Goal: Transaction & Acquisition: Subscribe to service/newsletter

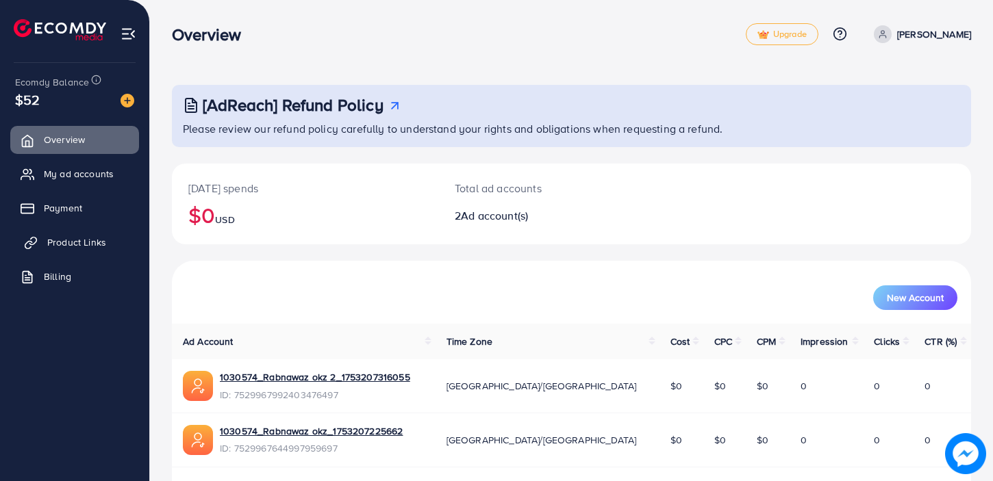
click at [66, 240] on span "Product Links" at bounding box center [76, 243] width 59 height 14
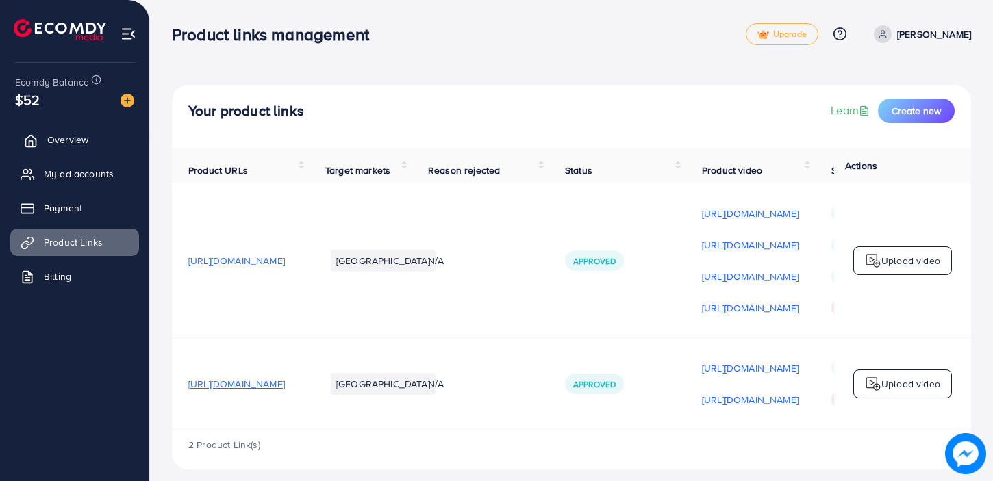
click at [64, 141] on span "Overview" at bounding box center [67, 140] width 41 height 14
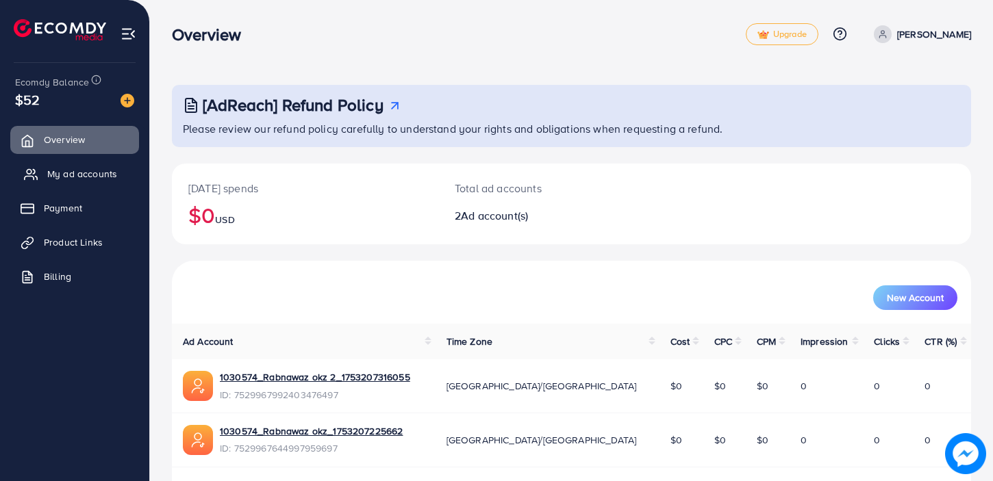
click at [58, 173] on span "My ad accounts" at bounding box center [82, 174] width 70 height 14
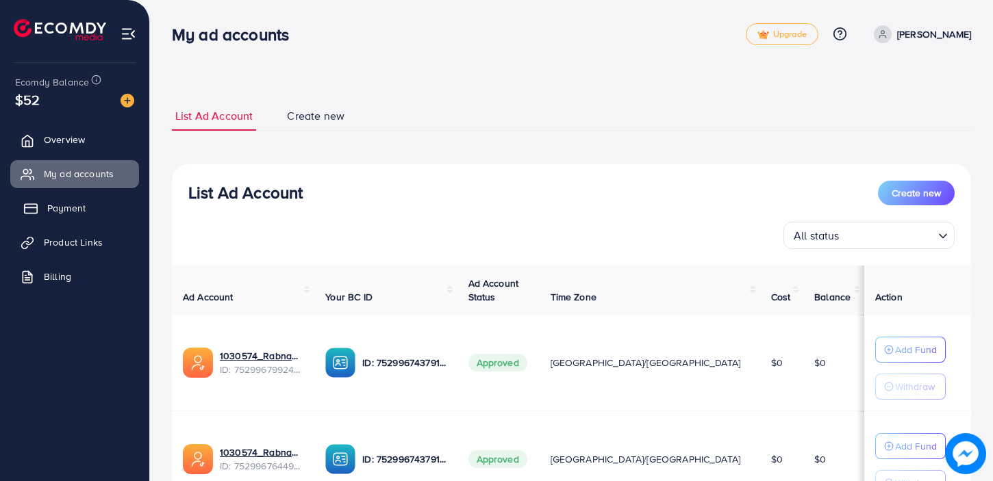
click at [67, 205] on span "Payment" at bounding box center [66, 208] width 38 height 14
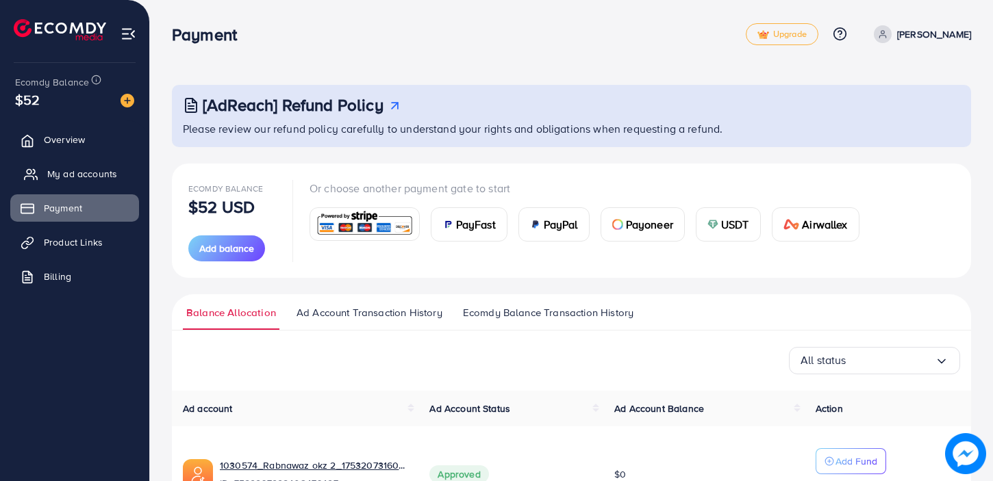
click at [63, 170] on span "My ad accounts" at bounding box center [82, 174] width 70 height 14
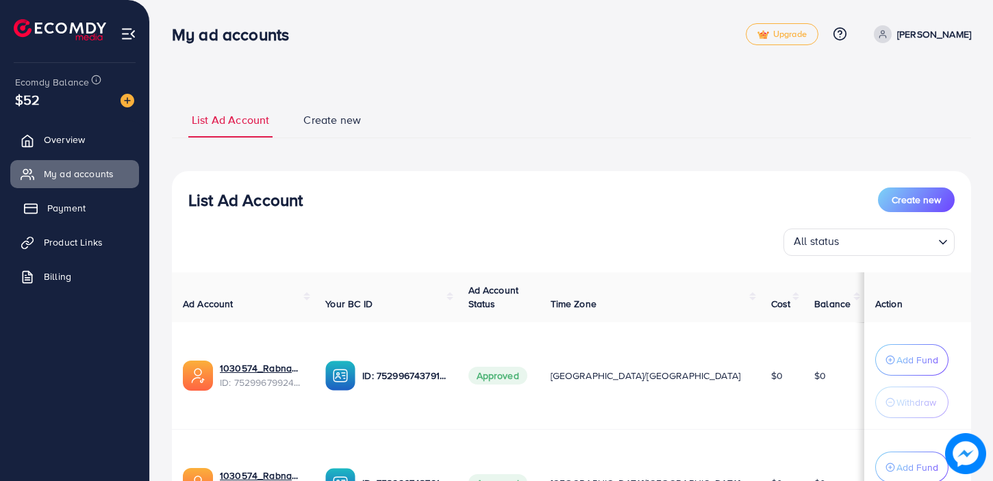
click at [68, 205] on span "Payment" at bounding box center [66, 208] width 38 height 14
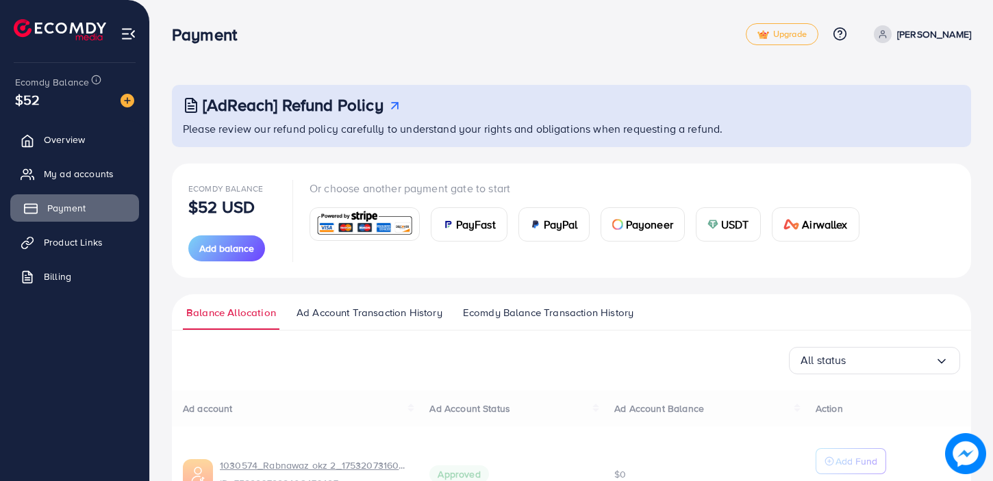
click at [68, 205] on span "Payment" at bounding box center [66, 208] width 38 height 14
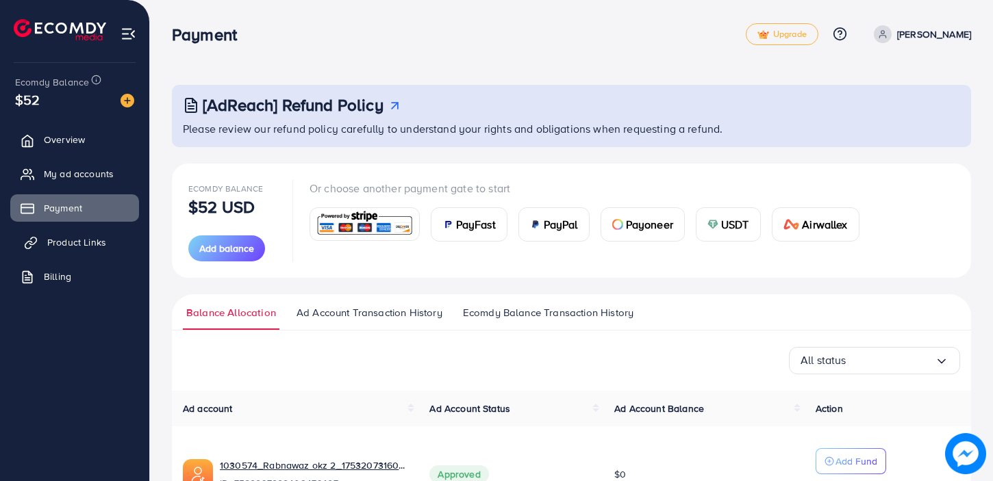
click at [68, 244] on span "Product Links" at bounding box center [76, 243] width 59 height 14
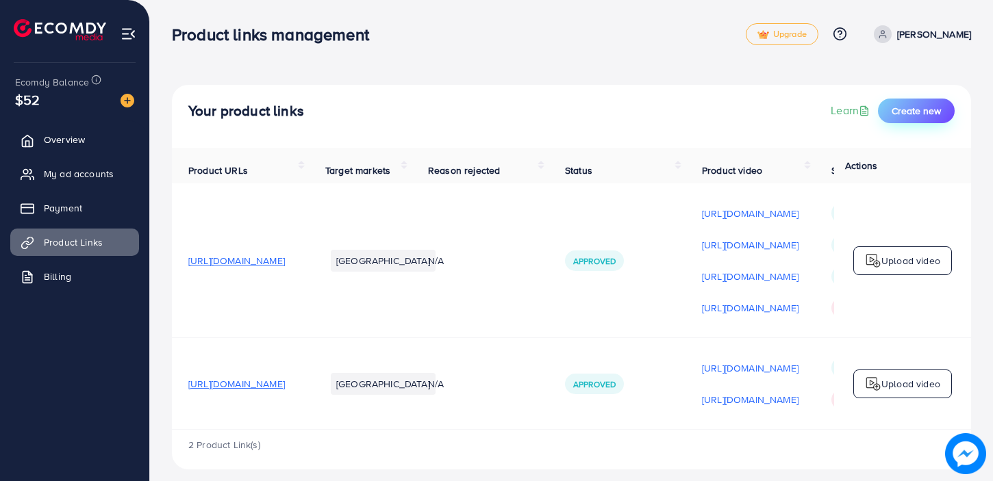
click at [911, 108] on span "Create new" at bounding box center [915, 111] width 49 height 14
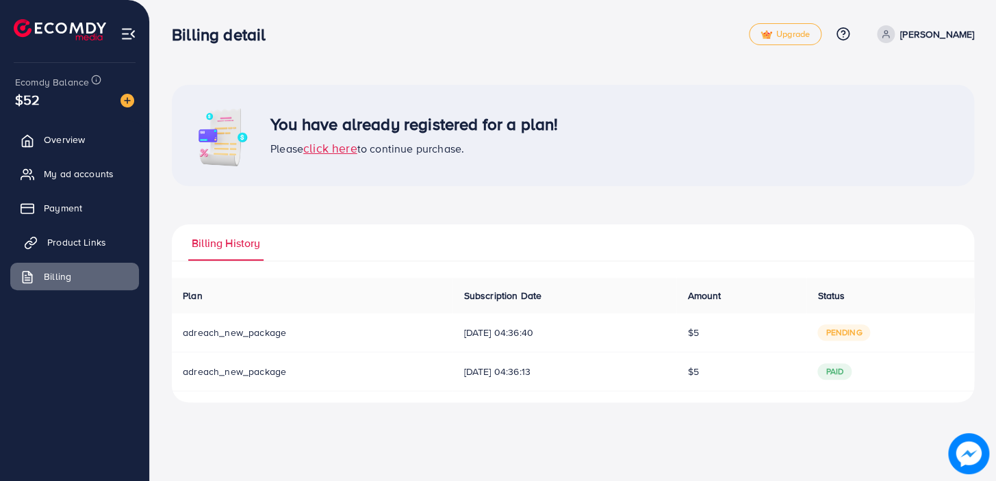
click at [49, 240] on span "Product Links" at bounding box center [76, 243] width 59 height 14
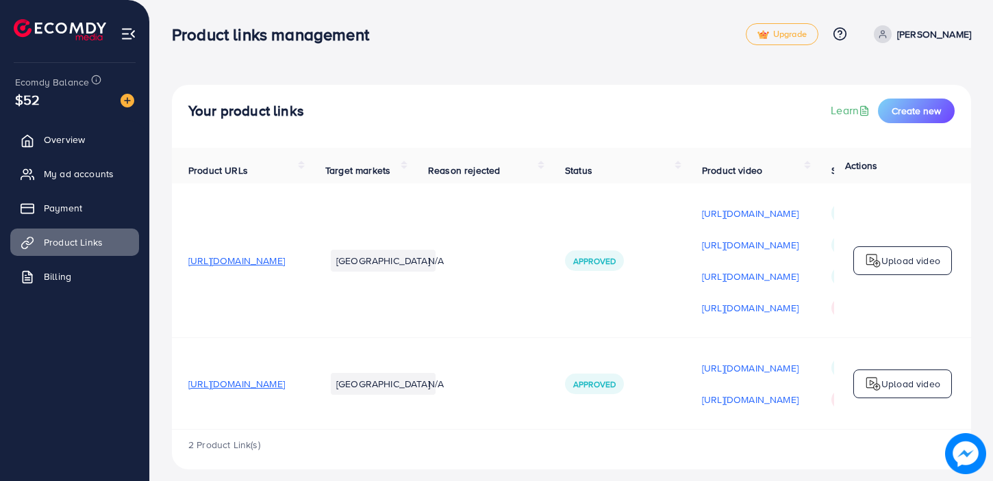
click at [129, 30] on img at bounding box center [128, 34] width 16 height 16
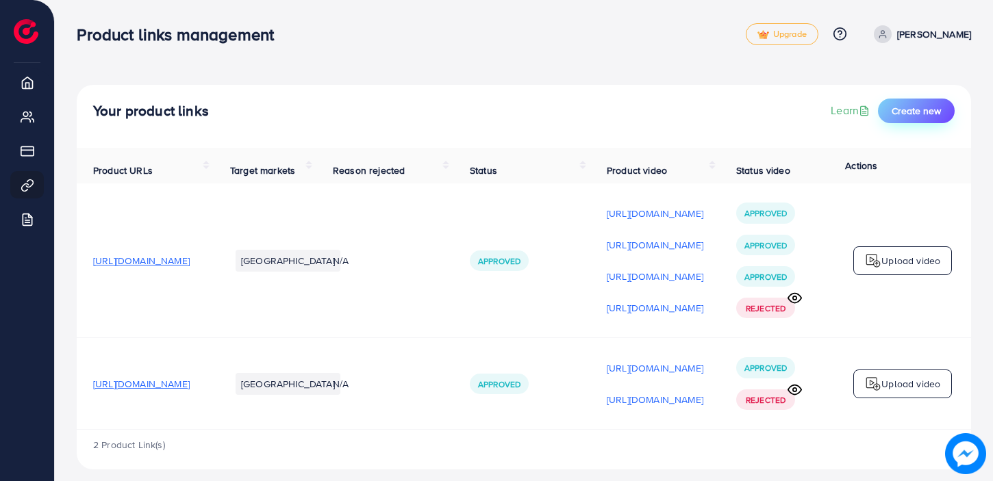
click at [921, 116] on span "Create new" at bounding box center [915, 111] width 49 height 14
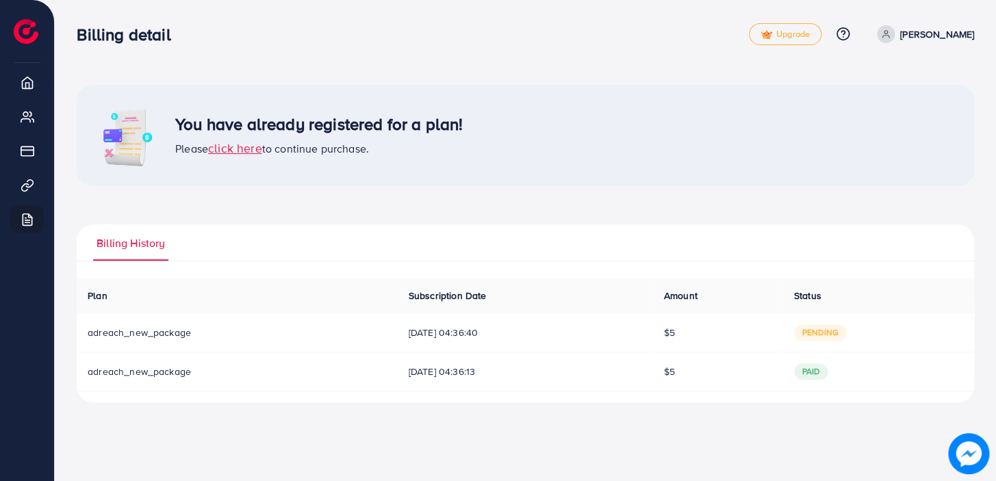
drag, startPoint x: 995, startPoint y: 257, endPoint x: 995, endPoint y: 403, distance: 145.8
click at [992, 403] on div "You have already registered for a plan! Please click here to continue purchase.…" at bounding box center [525, 212] width 941 height 424
click at [957, 385] on td "paid" at bounding box center [878, 372] width 191 height 39
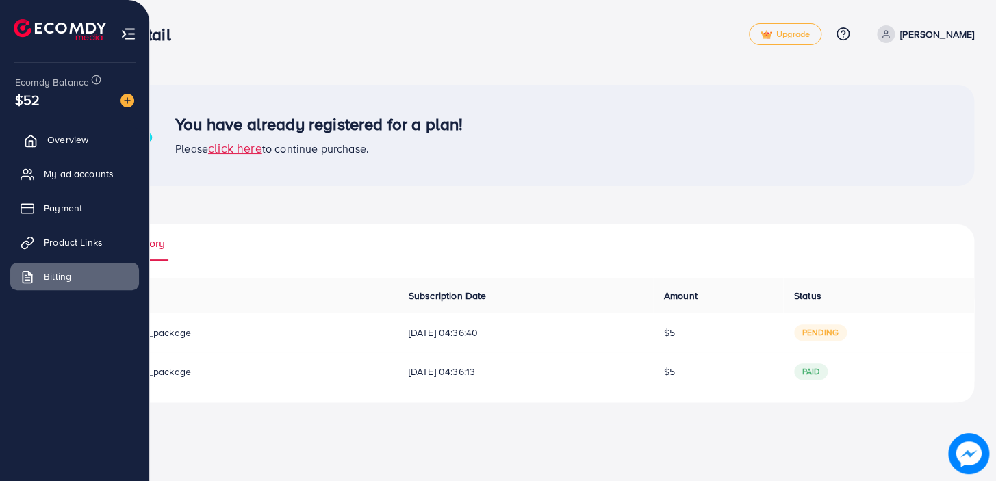
click at [48, 140] on span "Overview" at bounding box center [67, 140] width 41 height 14
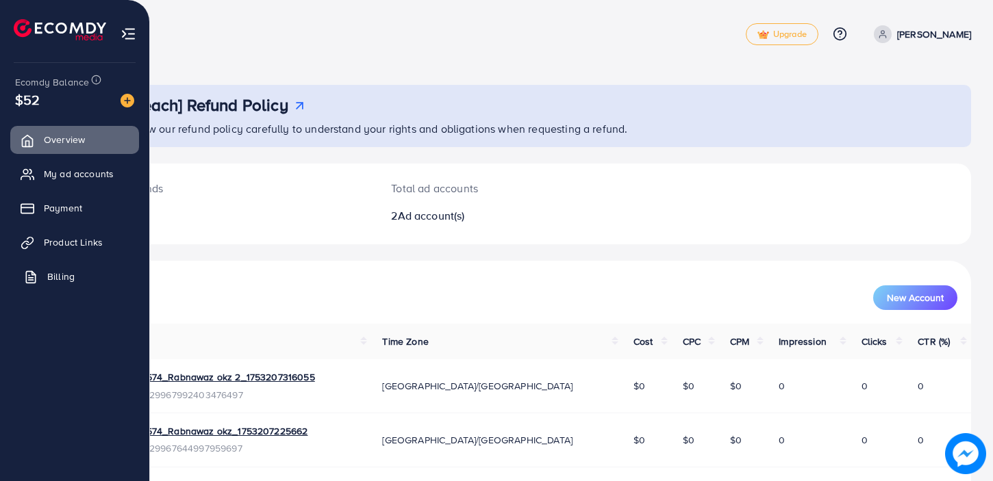
click at [36, 273] on icon at bounding box center [31, 277] width 14 height 14
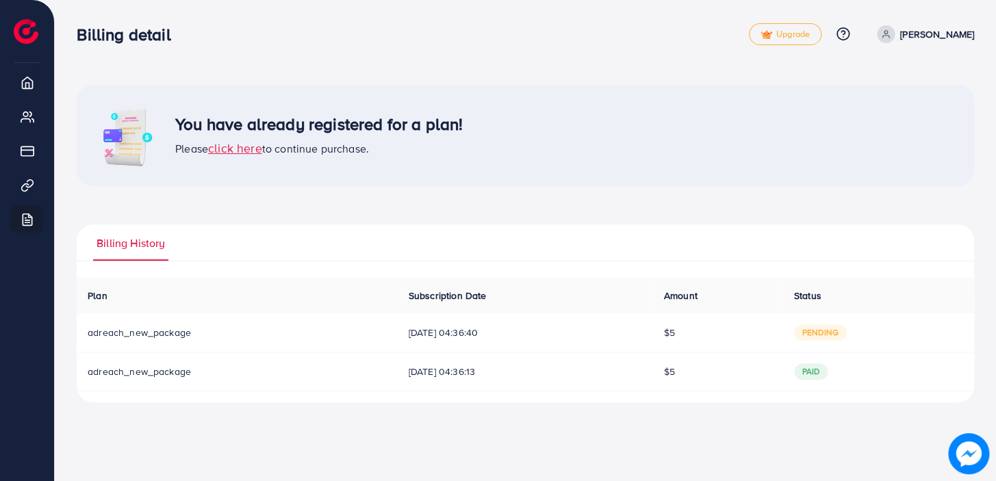
click at [240, 149] on span "click here" at bounding box center [235, 148] width 54 height 17
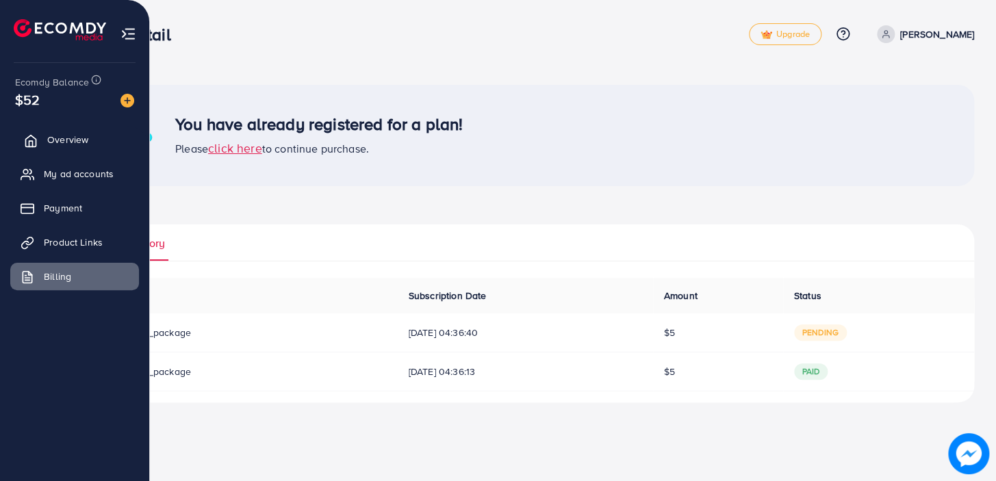
click at [68, 143] on span "Overview" at bounding box center [67, 140] width 41 height 14
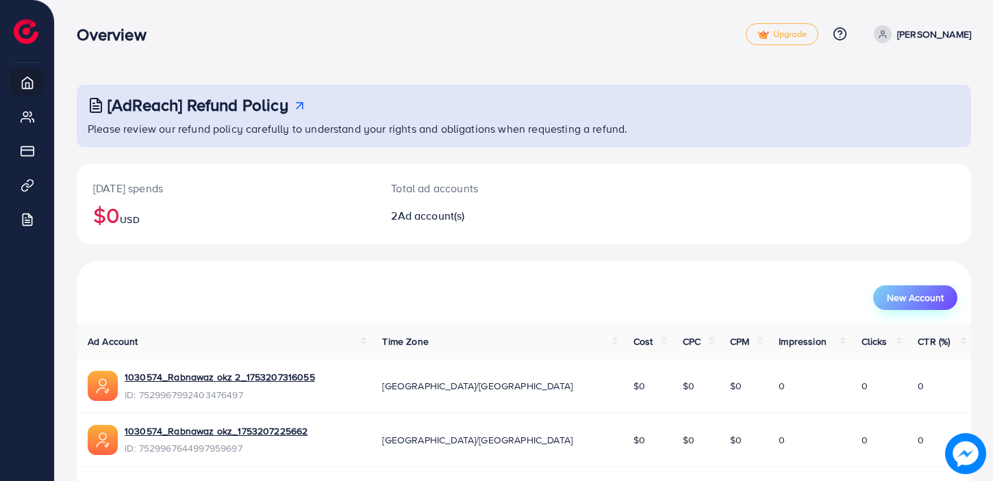
click at [924, 298] on span "New Account" at bounding box center [915, 298] width 57 height 10
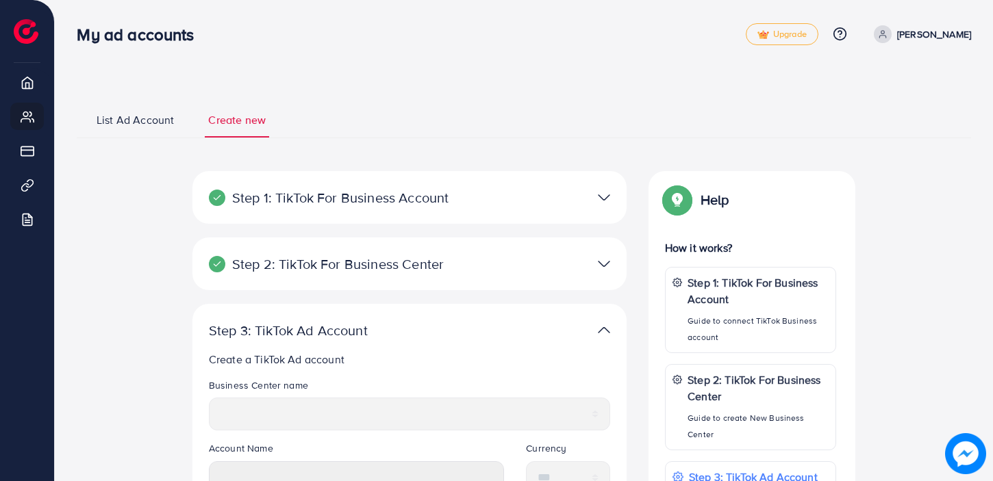
select select
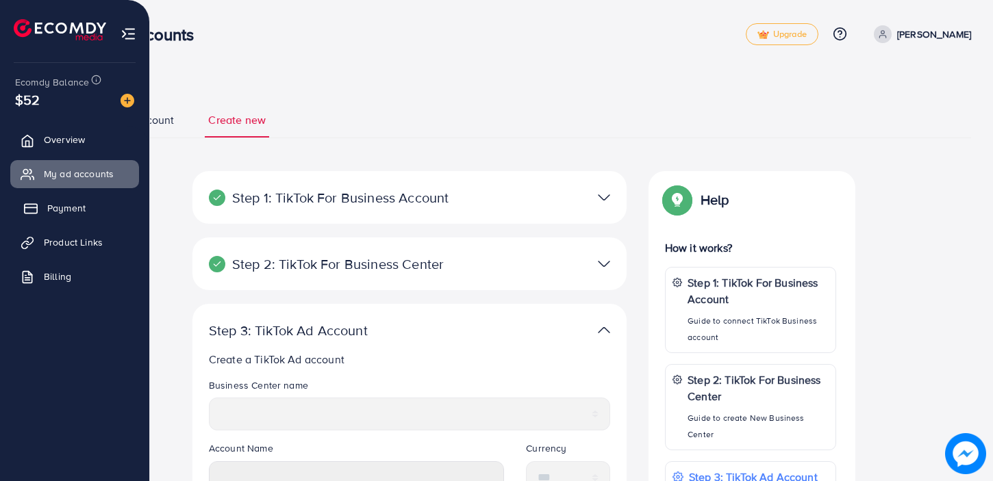
click at [82, 209] on span "Payment" at bounding box center [66, 208] width 38 height 14
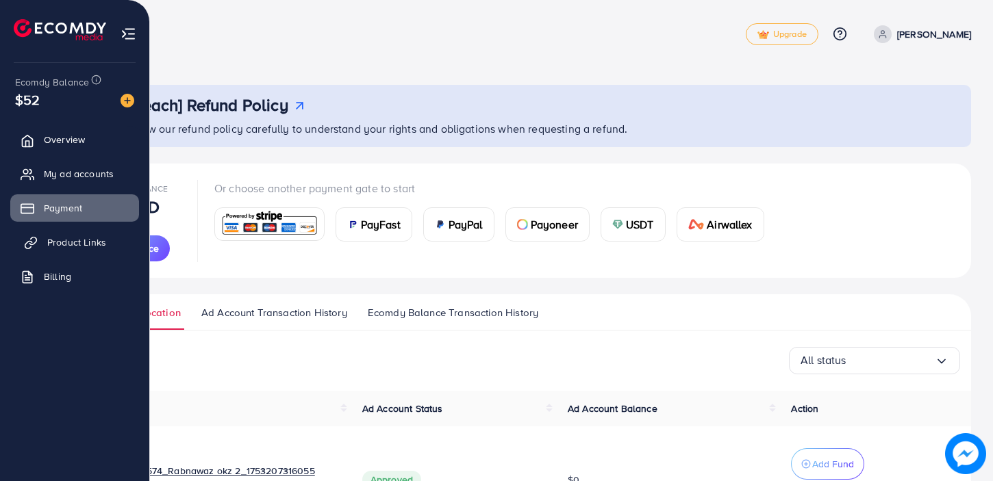
click at [78, 242] on span "Product Links" at bounding box center [76, 243] width 59 height 14
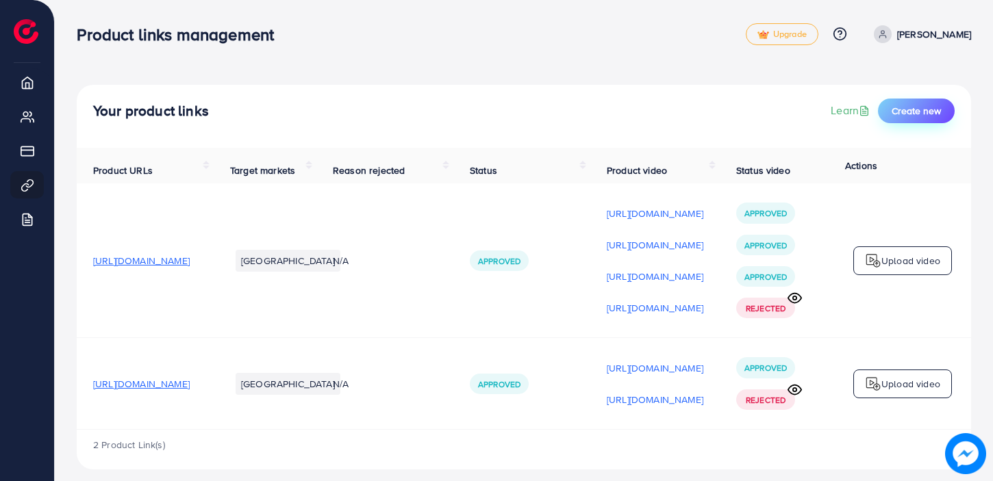
click at [906, 111] on span "Create new" at bounding box center [915, 111] width 49 height 14
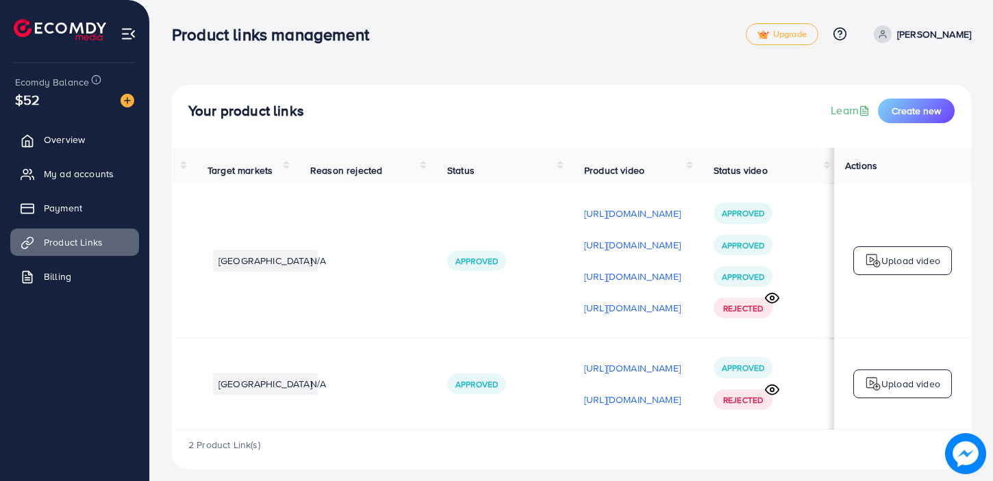
scroll to position [0, 285]
click at [916, 107] on span "Create new" at bounding box center [915, 111] width 49 height 14
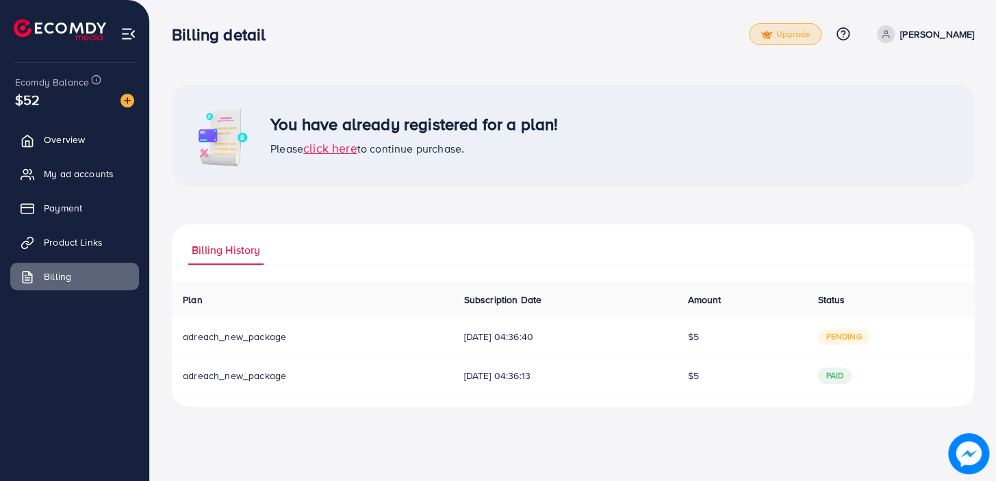
click at [790, 32] on span "Upgrade" at bounding box center [785, 34] width 49 height 10
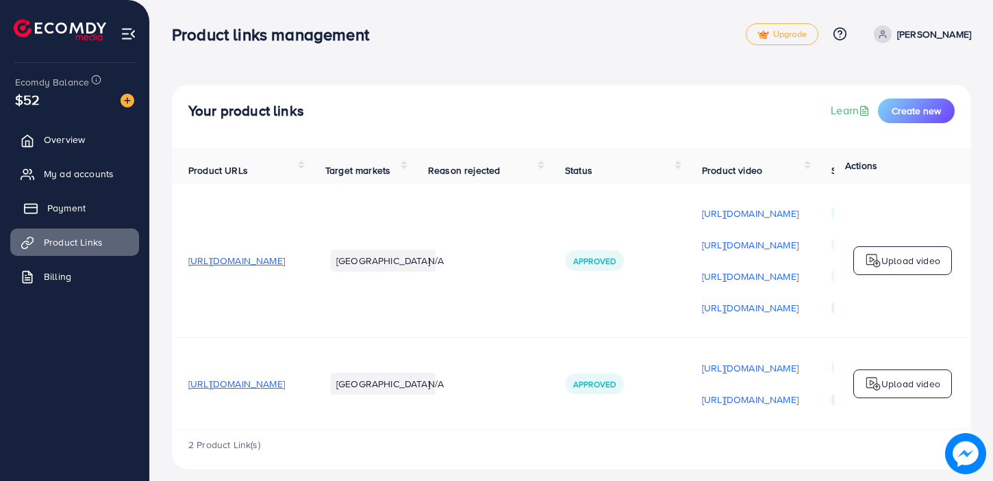
click at [73, 205] on span "Payment" at bounding box center [66, 208] width 38 height 14
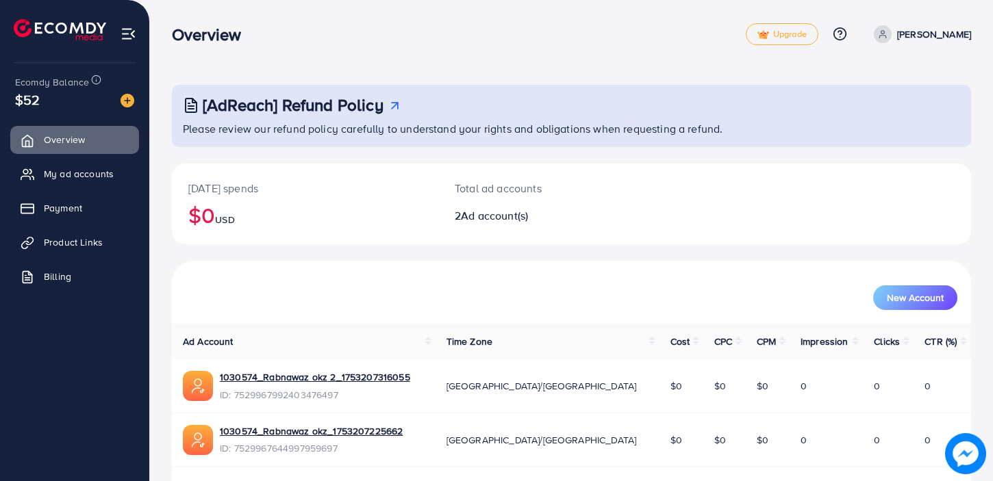
click at [507, 218] on span "Ad account(s)" at bounding box center [494, 215] width 67 height 15
click at [84, 177] on span "My ad accounts" at bounding box center [82, 174] width 70 height 14
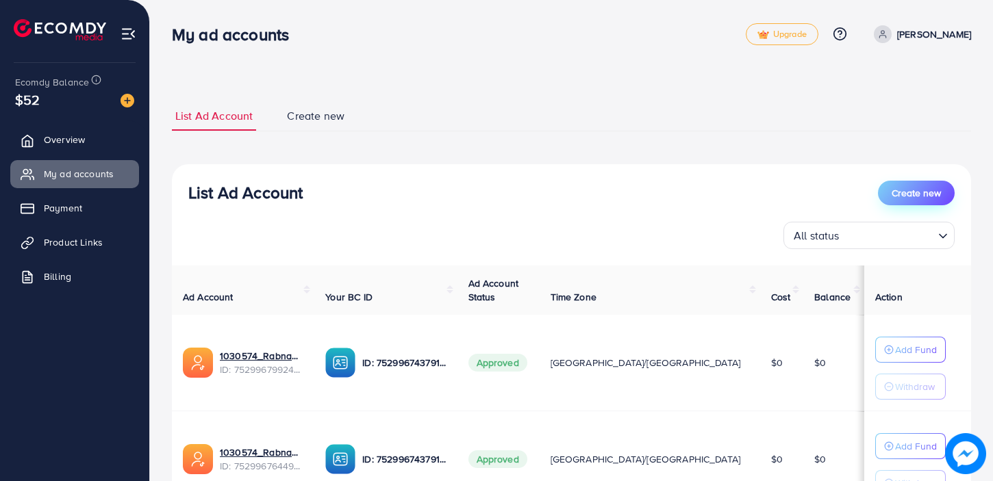
click at [914, 188] on span "Create new" at bounding box center [915, 193] width 49 height 14
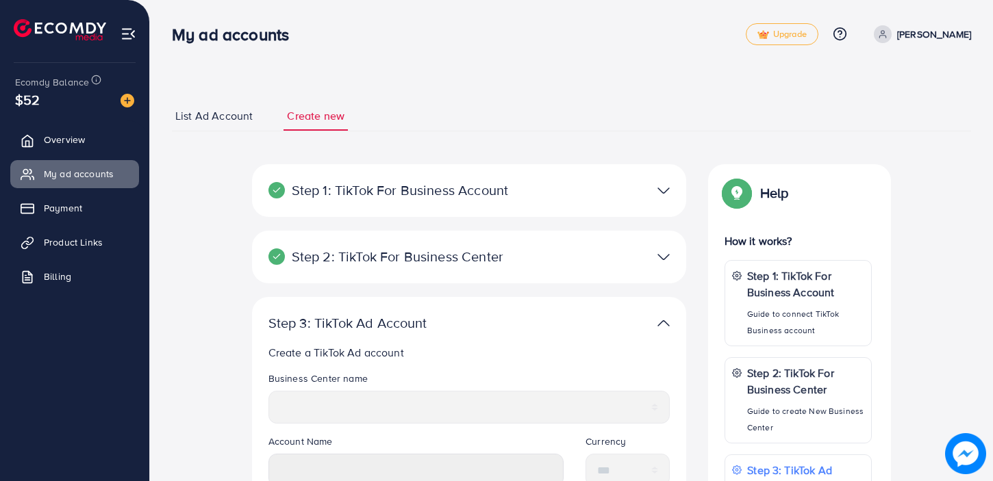
click at [186, 116] on span "List Ad Account" at bounding box center [213, 116] width 77 height 16
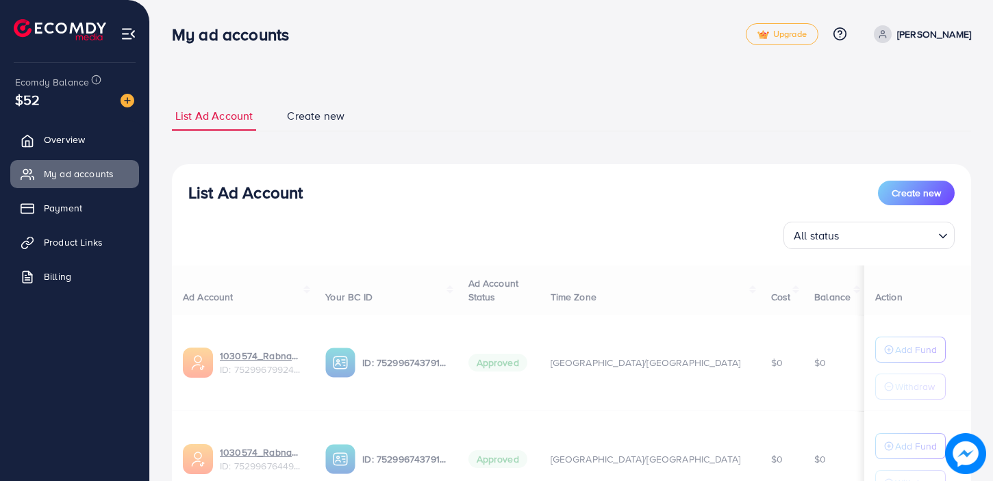
click at [322, 115] on span "Create new" at bounding box center [316, 116] width 58 height 16
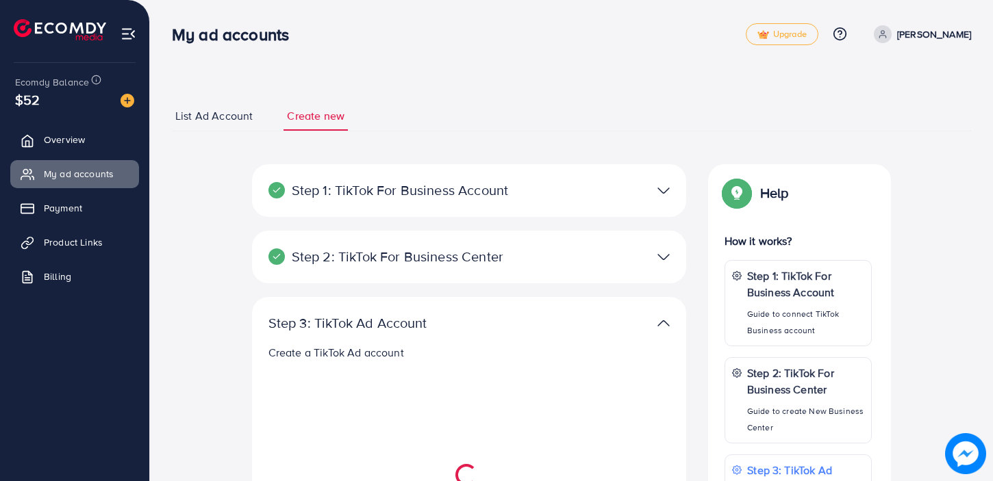
select select
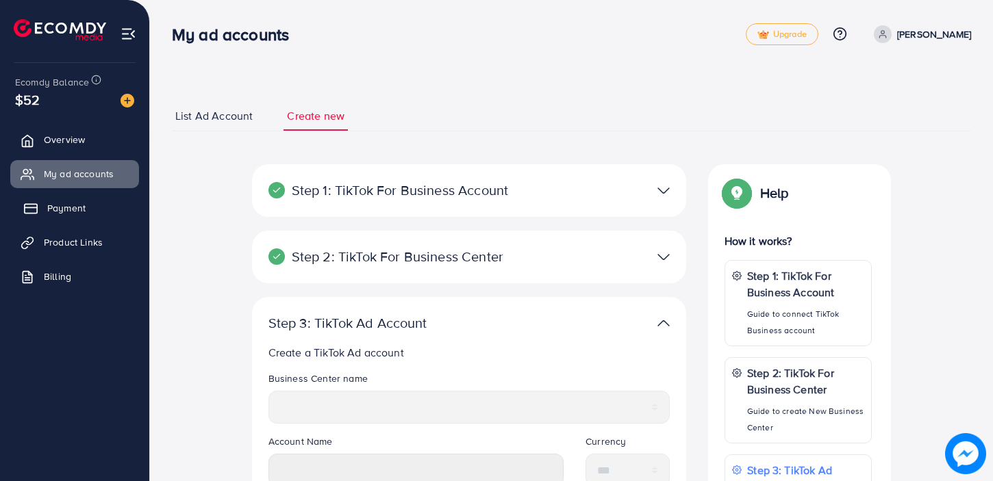
click at [68, 205] on span "Payment" at bounding box center [66, 208] width 38 height 14
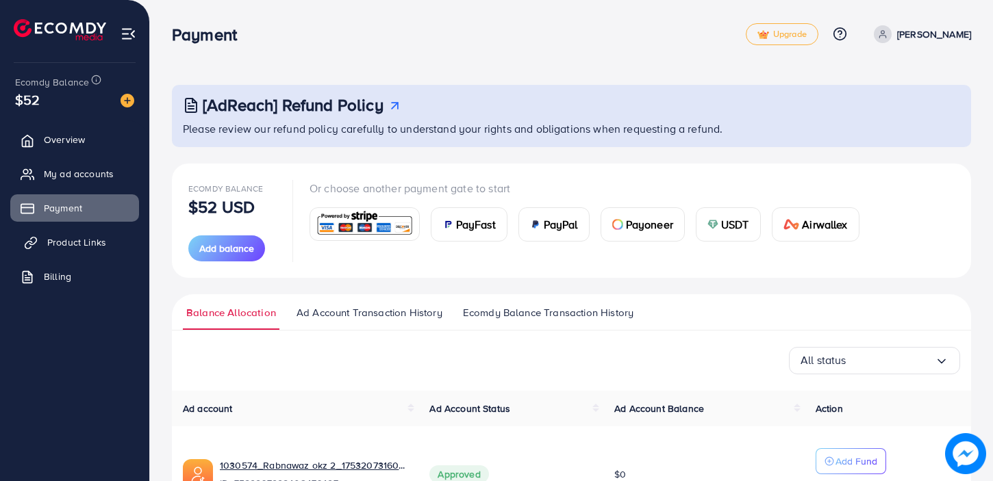
click at [62, 241] on span "Product Links" at bounding box center [76, 243] width 59 height 14
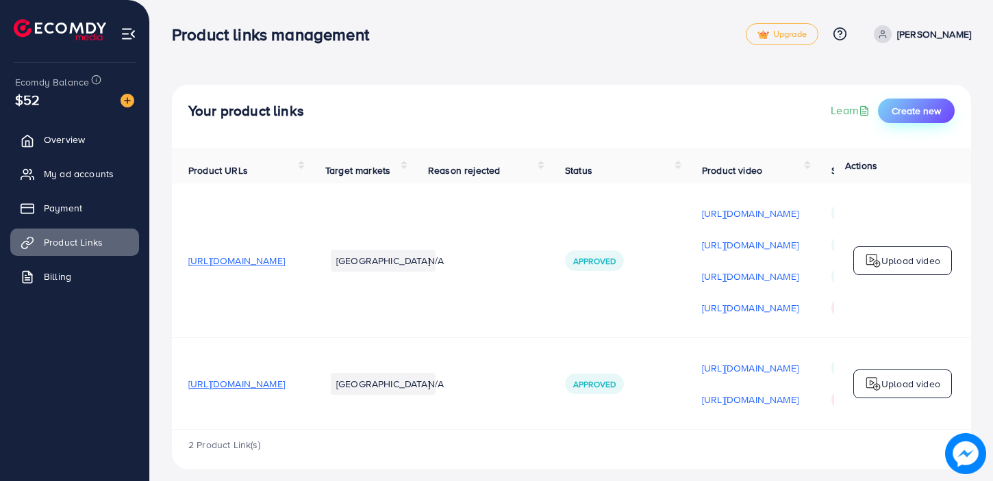
click at [918, 111] on span "Create new" at bounding box center [915, 111] width 49 height 14
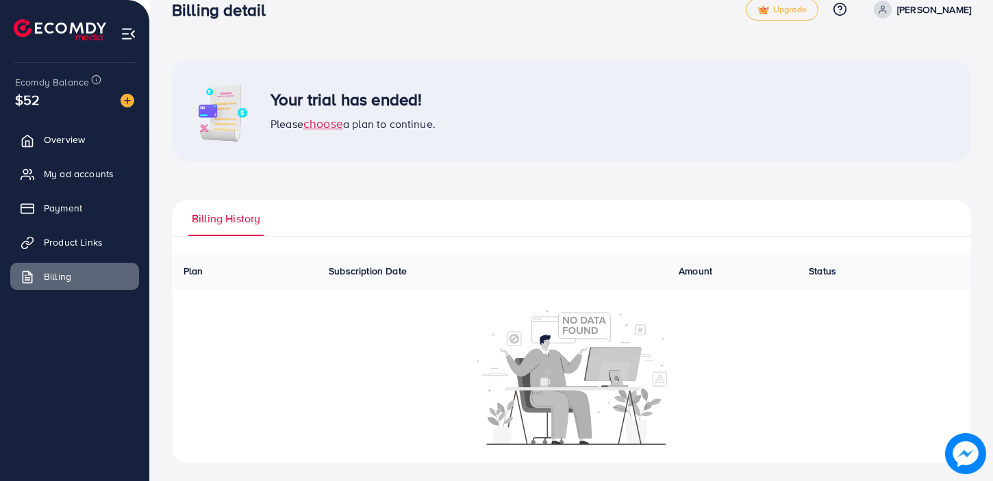
scroll to position [29, 0]
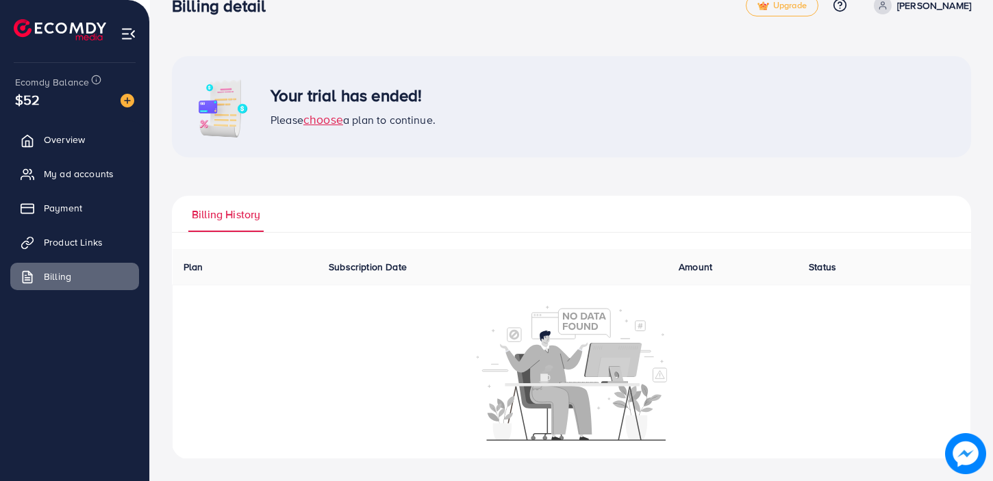
click at [246, 213] on span "Billing History" at bounding box center [226, 215] width 68 height 16
click at [201, 269] on span "Plan" at bounding box center [193, 267] width 20 height 14
click at [349, 277] on th "Subscription Date" at bounding box center [493, 267] width 350 height 36
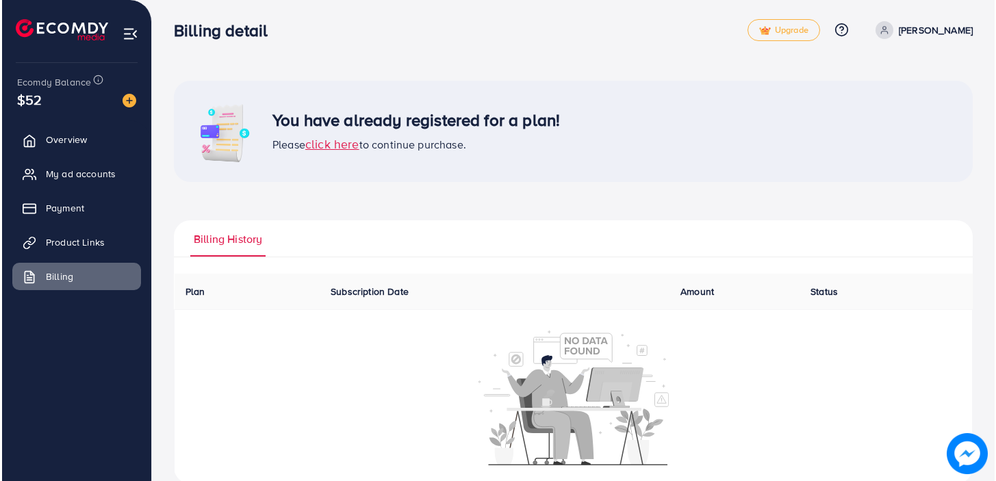
scroll to position [0, 0]
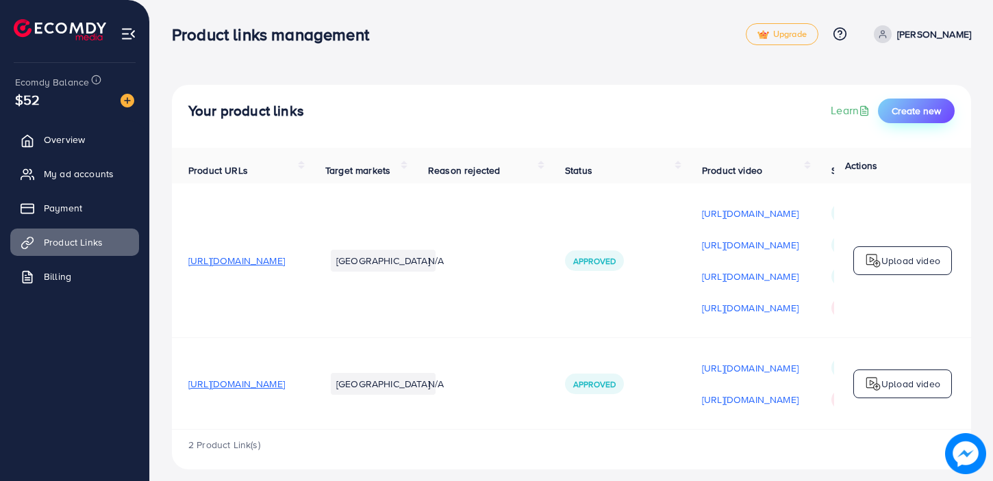
click at [917, 107] on span "Create new" at bounding box center [915, 111] width 49 height 14
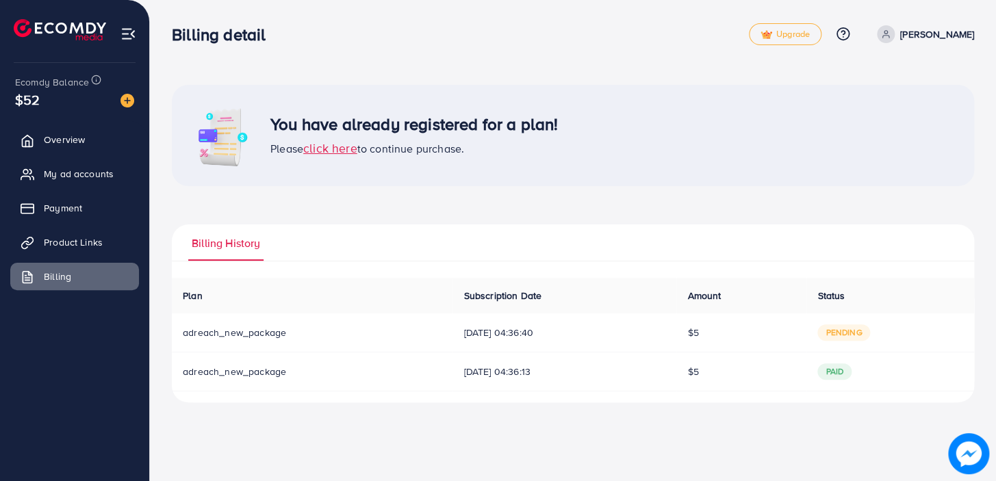
click at [472, 335] on span "[DATE] 04:36:40" at bounding box center [564, 333] width 202 height 14
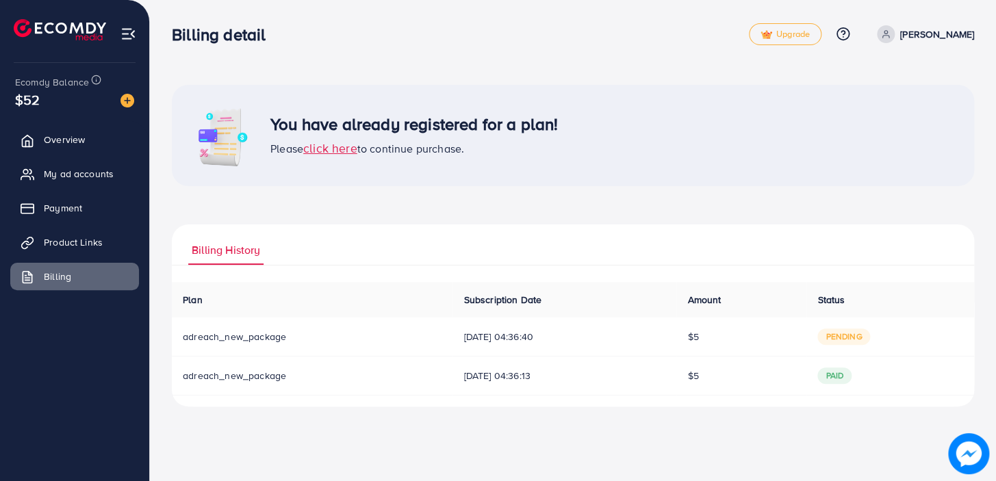
click at [848, 339] on span "pending" at bounding box center [843, 337] width 53 height 16
click at [88, 244] on span "Product Links" at bounding box center [76, 243] width 59 height 14
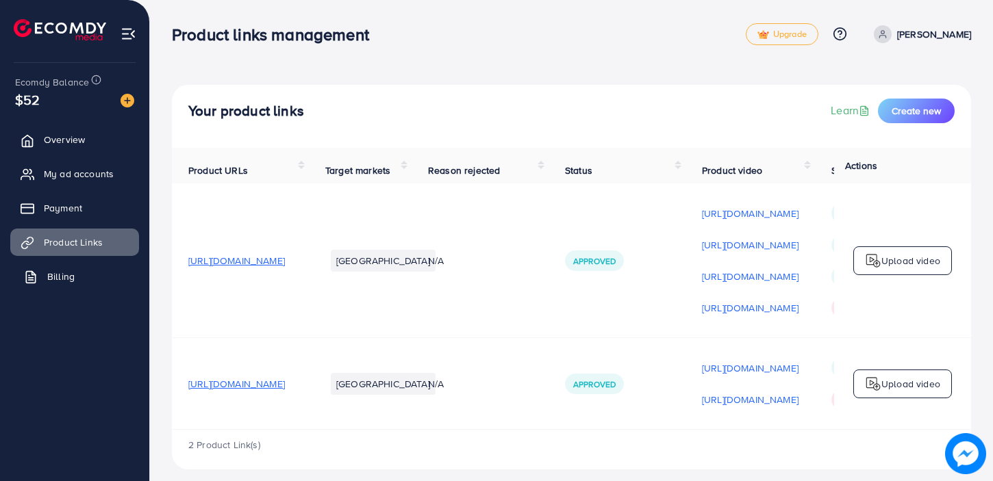
click at [53, 275] on span "Billing" at bounding box center [60, 277] width 27 height 14
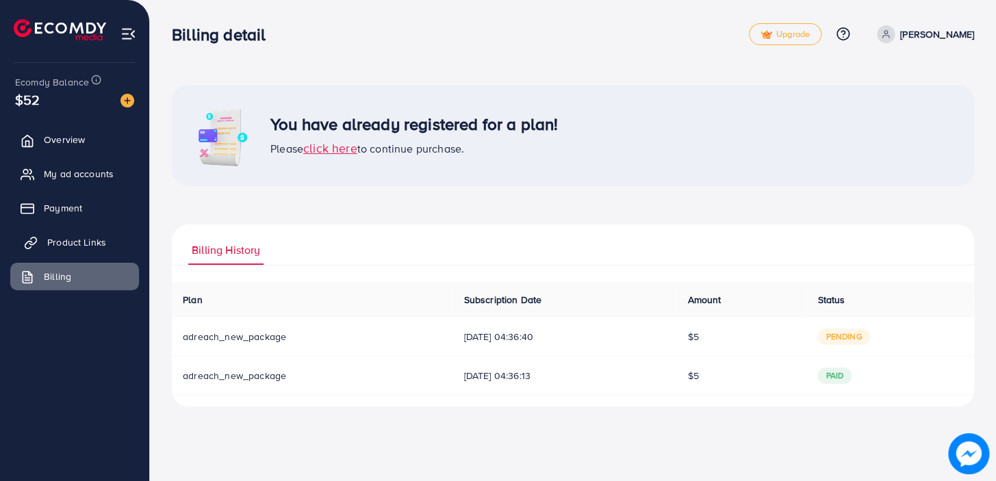
click at [75, 241] on span "Product Links" at bounding box center [76, 243] width 59 height 14
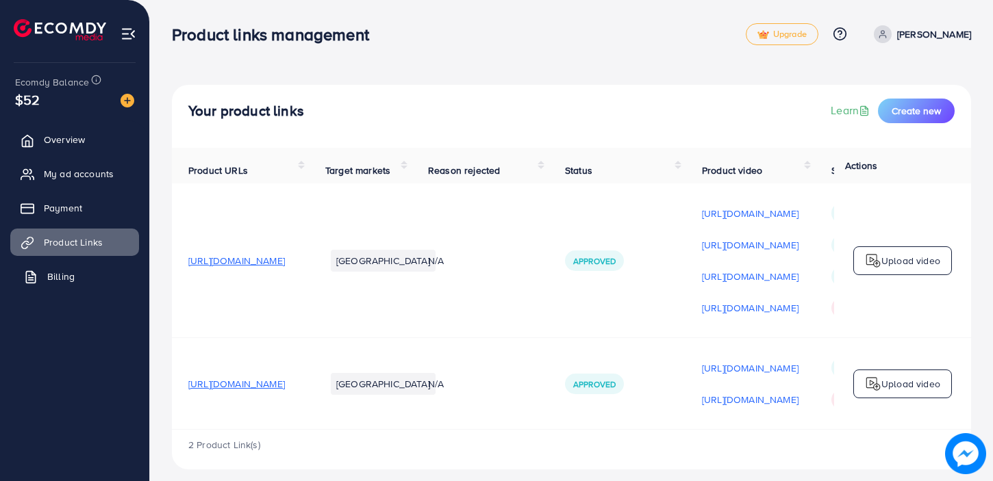
click at [48, 275] on span "Billing" at bounding box center [60, 277] width 27 height 14
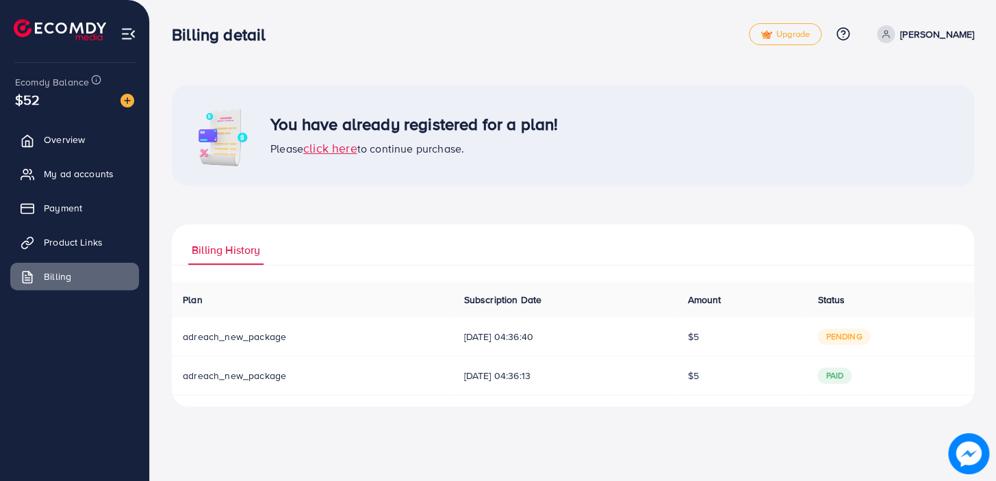
click at [335, 147] on span "click here" at bounding box center [330, 148] width 54 height 17
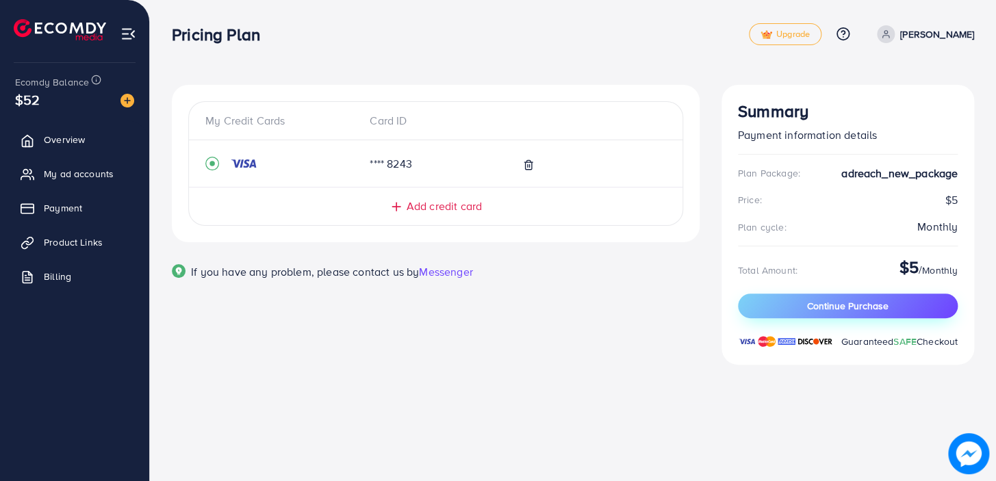
click at [835, 301] on span "Continue Purchase" at bounding box center [847, 306] width 81 height 14
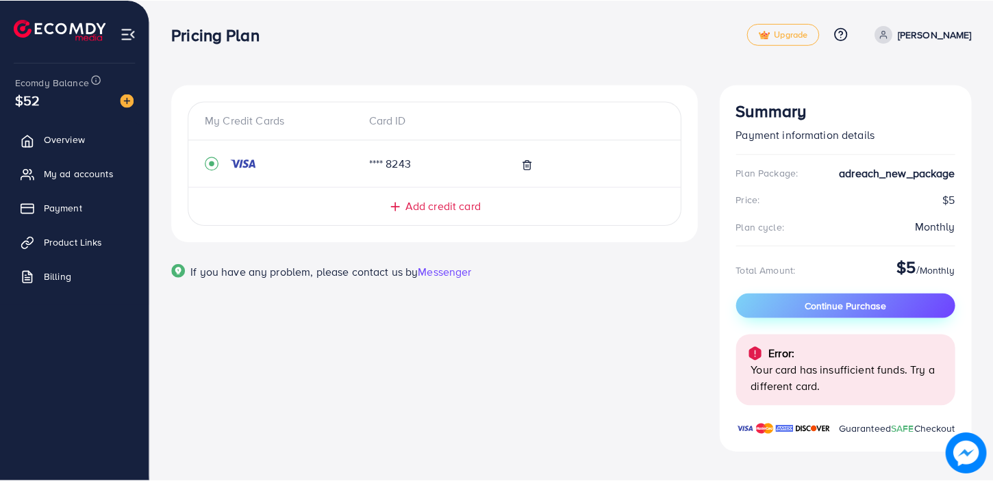
scroll to position [10, 0]
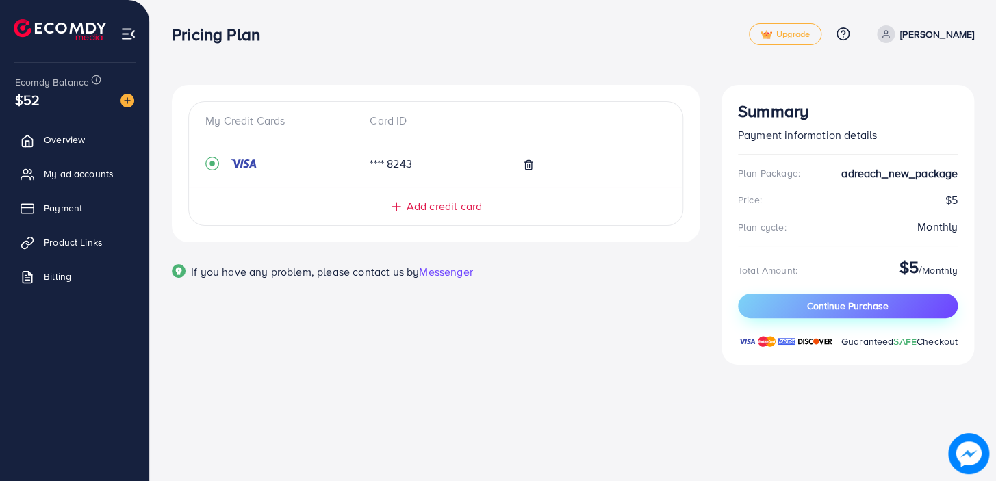
click at [780, 316] on button "Continue Purchase" at bounding box center [848, 306] width 220 height 25
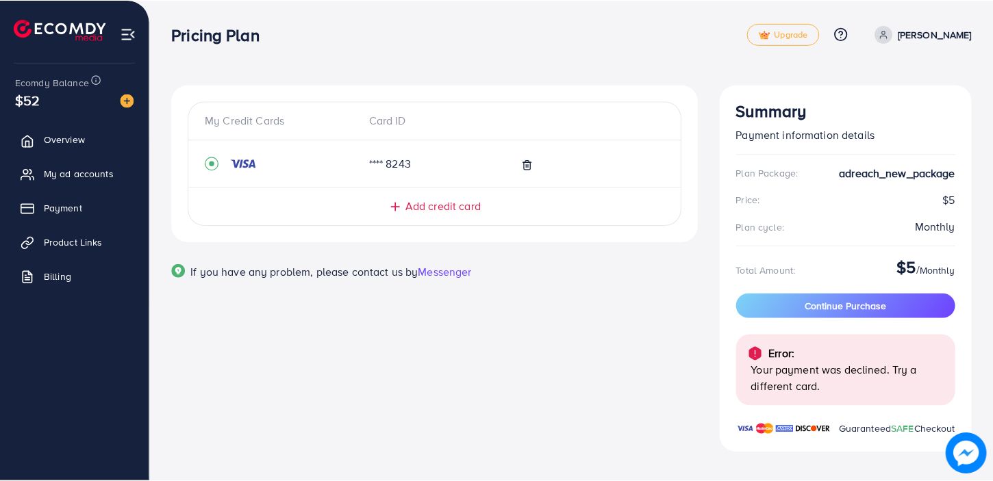
scroll to position [10, 0]
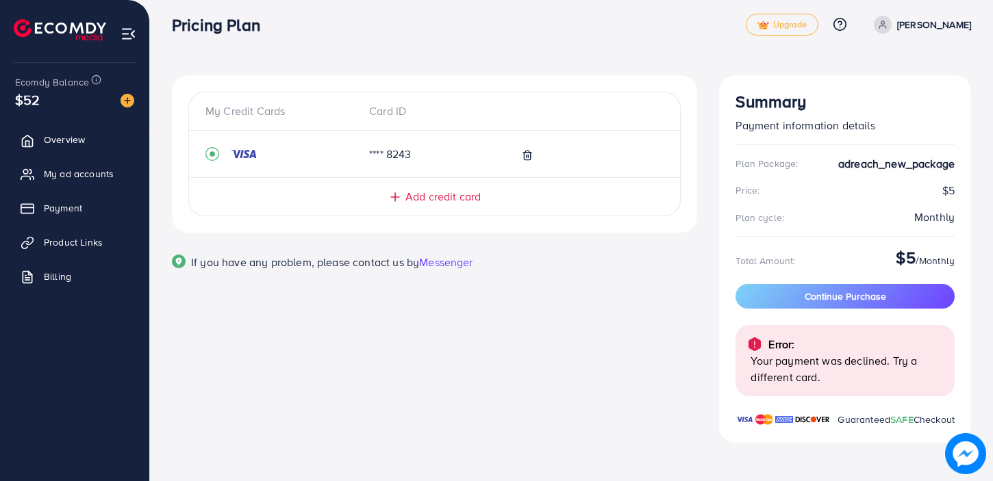
click at [803, 364] on p "Your payment was declined. Try a different card." at bounding box center [846, 369] width 193 height 33
click at [760, 347] on img at bounding box center [754, 344] width 16 height 16
click at [755, 342] on img at bounding box center [754, 344] width 16 height 16
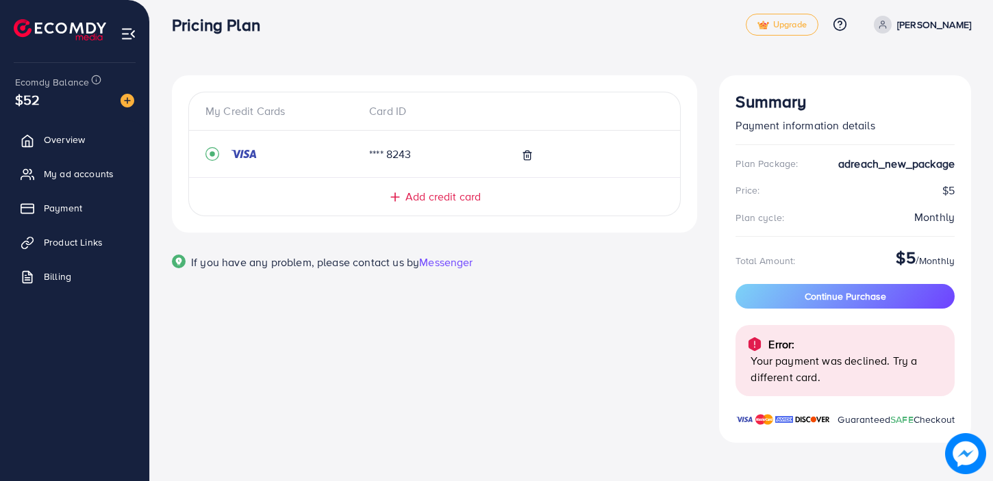
click at [772, 342] on p "Error:" at bounding box center [781, 344] width 26 height 16
click at [750, 345] on img at bounding box center [754, 344] width 16 height 16
click at [776, 342] on p "Error:" at bounding box center [781, 344] width 26 height 16
click at [806, 294] on span "Continue Purchase" at bounding box center [844, 297] width 81 height 14
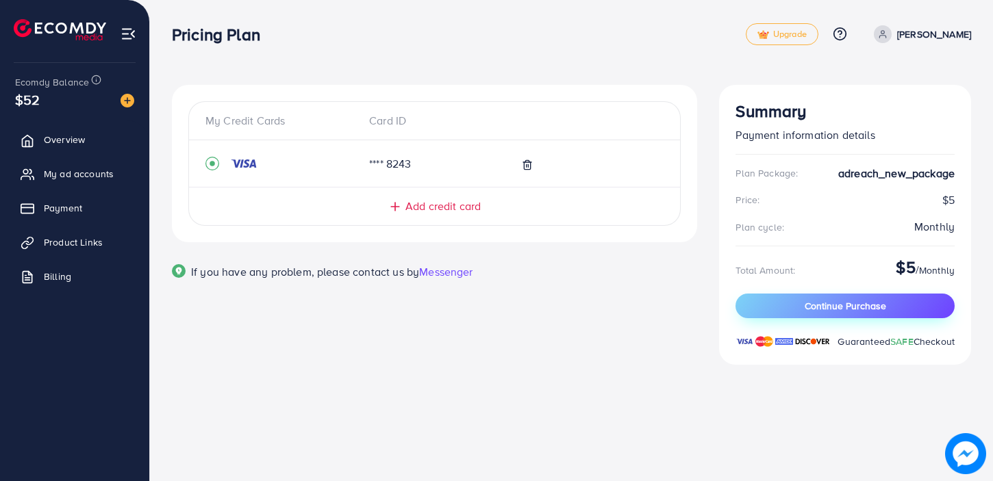
scroll to position [0, 0]
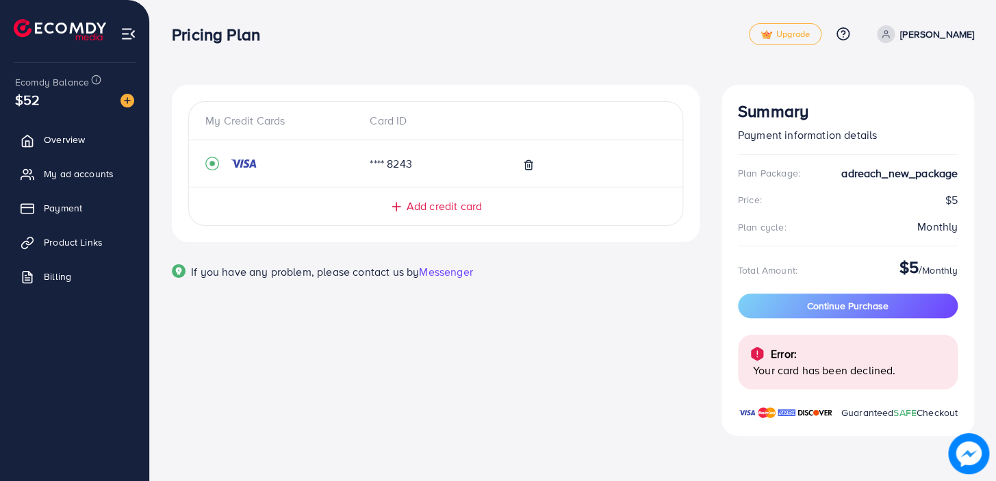
click at [394, 124] on div "Card ID" at bounding box center [435, 121] width 153 height 16
click at [431, 205] on span "Add credit card" at bounding box center [444, 207] width 75 height 16
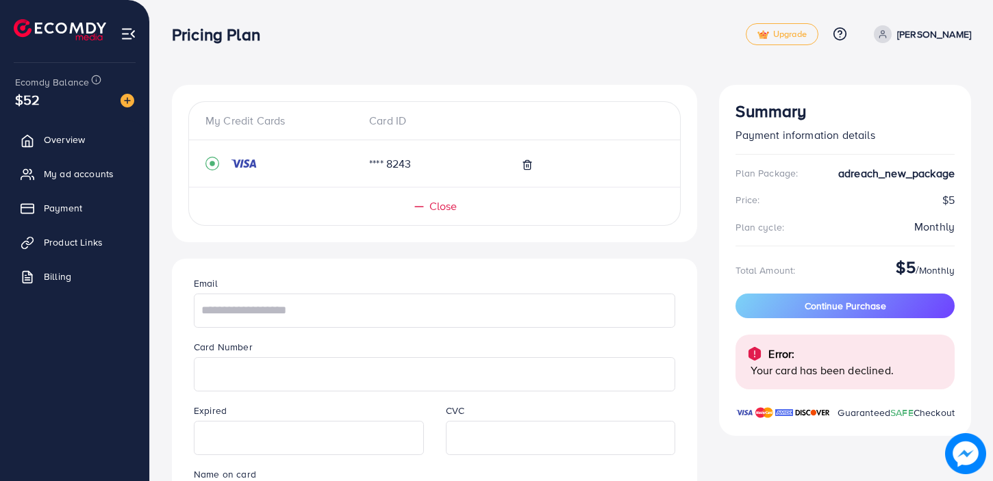
drag, startPoint x: 989, startPoint y: 186, endPoint x: 984, endPoint y: 262, distance: 75.5
click at [984, 262] on div "My Credit Cards Card ID **** 8243 Close Email Card Number Expired CVC Name on c…" at bounding box center [571, 345] width 843 height 691
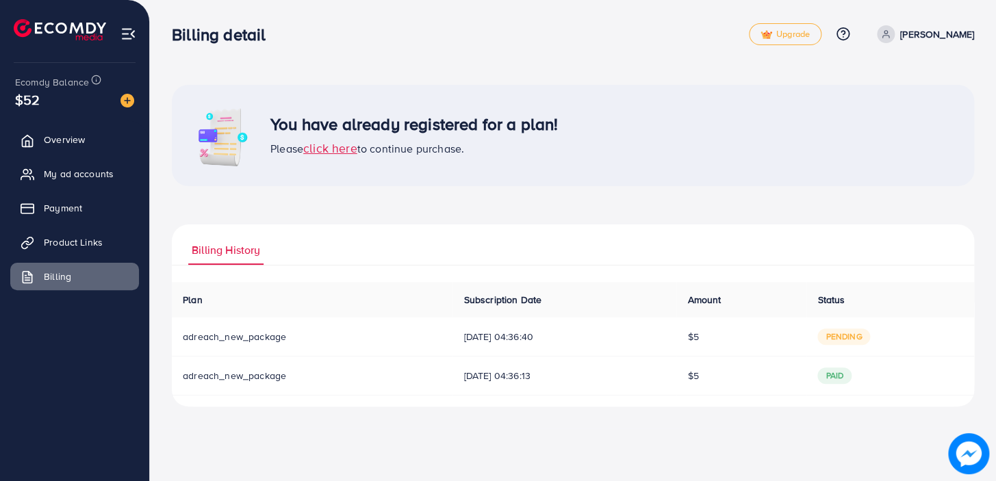
click at [337, 147] on span "click here" at bounding box center [330, 148] width 54 height 17
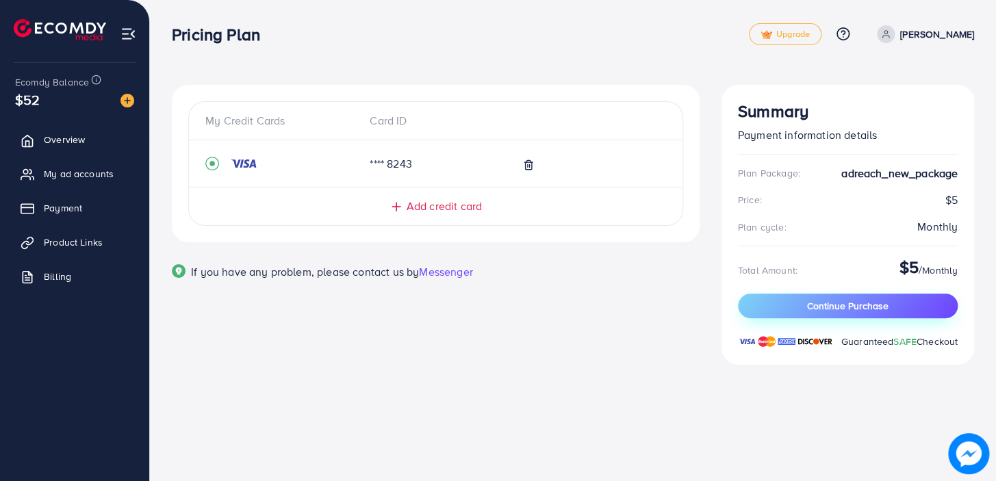
click at [860, 307] on span "Continue Purchase" at bounding box center [847, 306] width 81 height 14
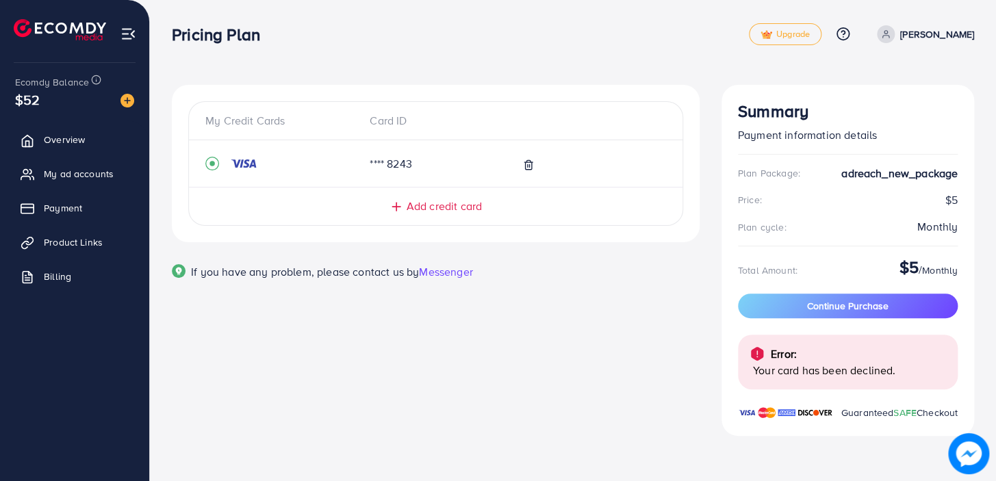
click at [407, 208] on span "Add credit card" at bounding box center [444, 207] width 75 height 16
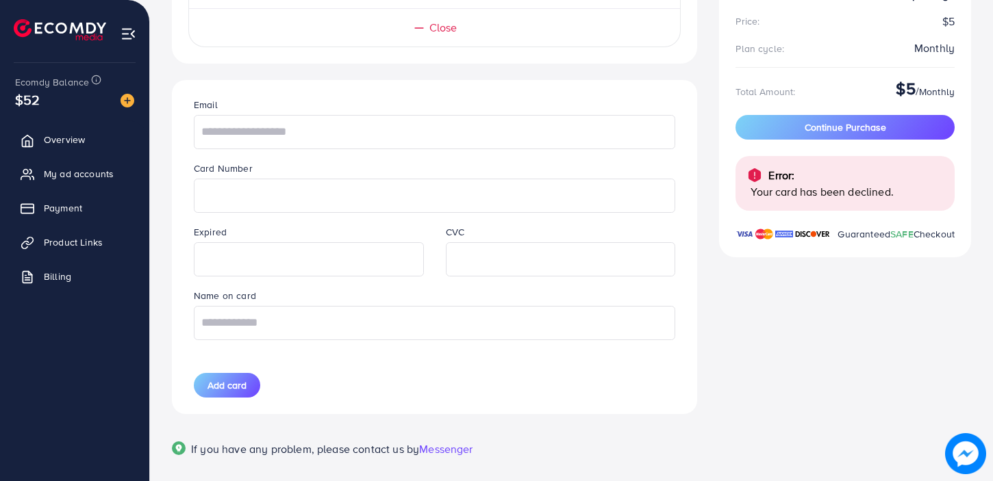
scroll to position [180, 0]
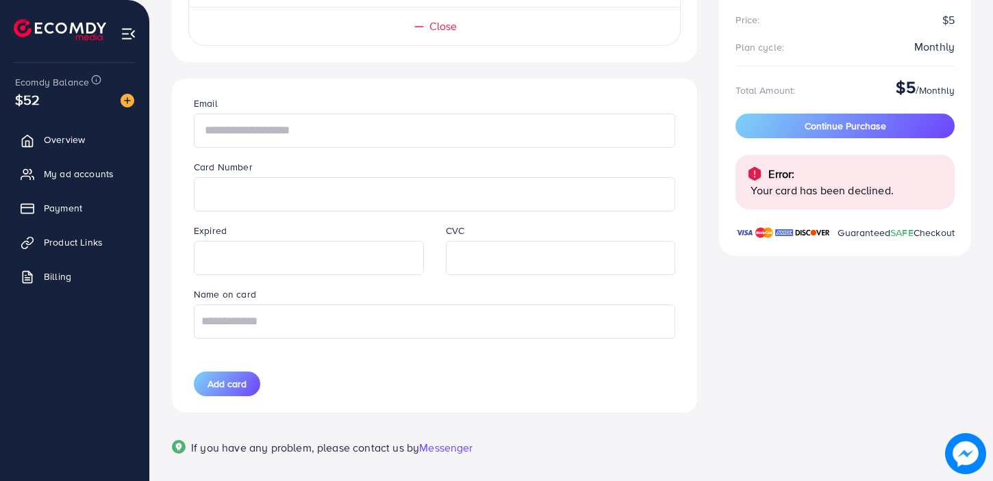
click at [362, 133] on input "text" at bounding box center [434, 131] width 481 height 34
type input "**********"
click at [518, 365] on div "**********" at bounding box center [434, 245] width 503 height 333
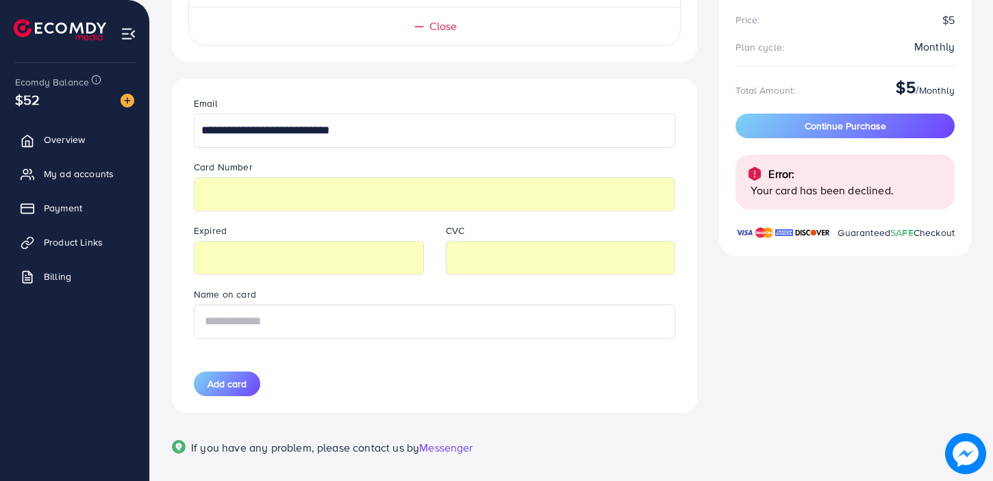
type input "**********"
click at [391, 375] on div "Add card" at bounding box center [309, 384] width 252 height 25
click at [213, 386] on span "Add card" at bounding box center [226, 384] width 39 height 14
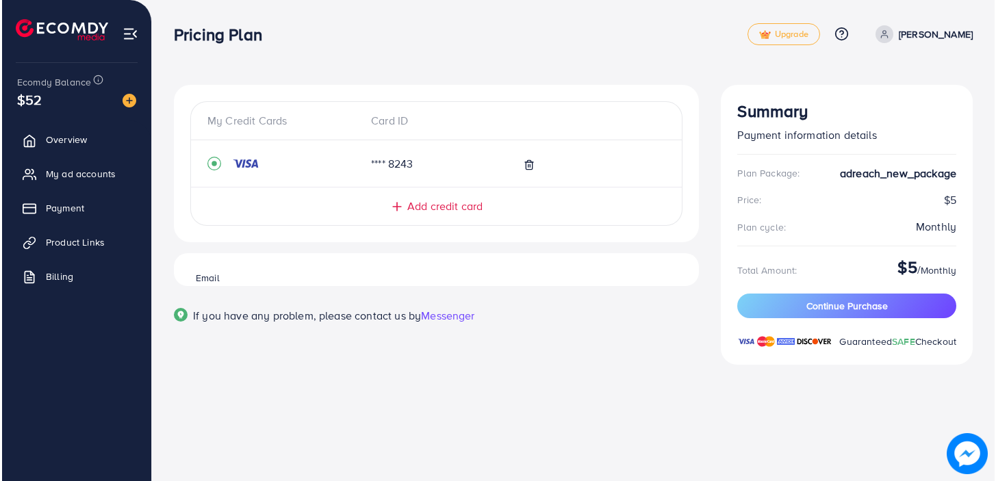
scroll to position [0, 0]
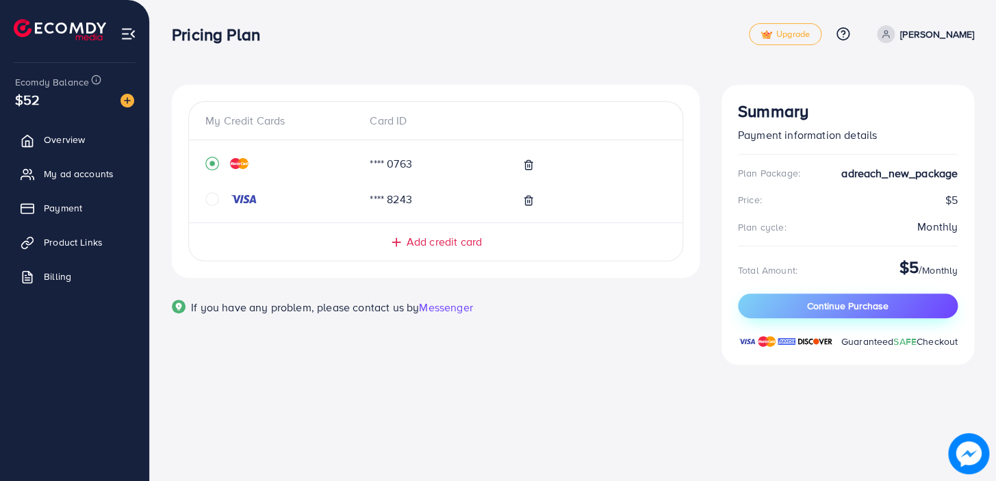
click at [831, 302] on span "Continue Purchase" at bounding box center [847, 306] width 81 height 14
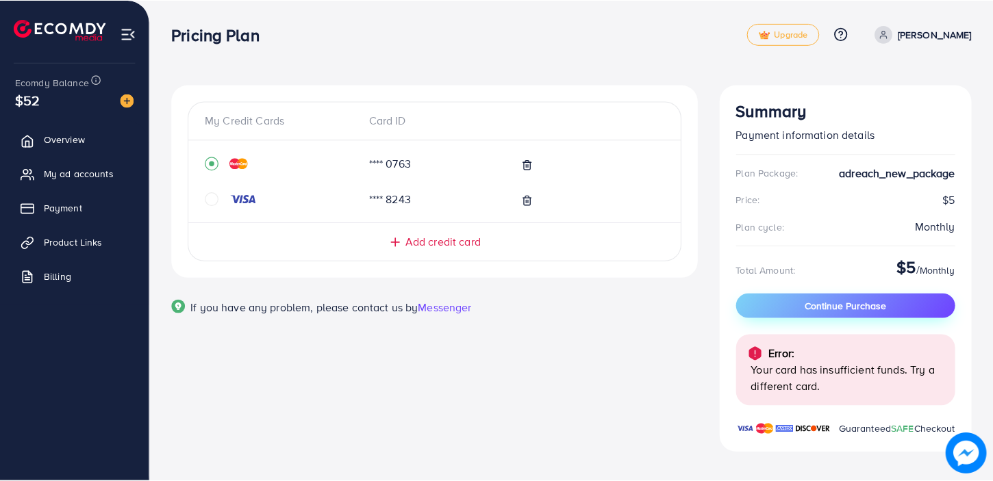
scroll to position [10, 0]
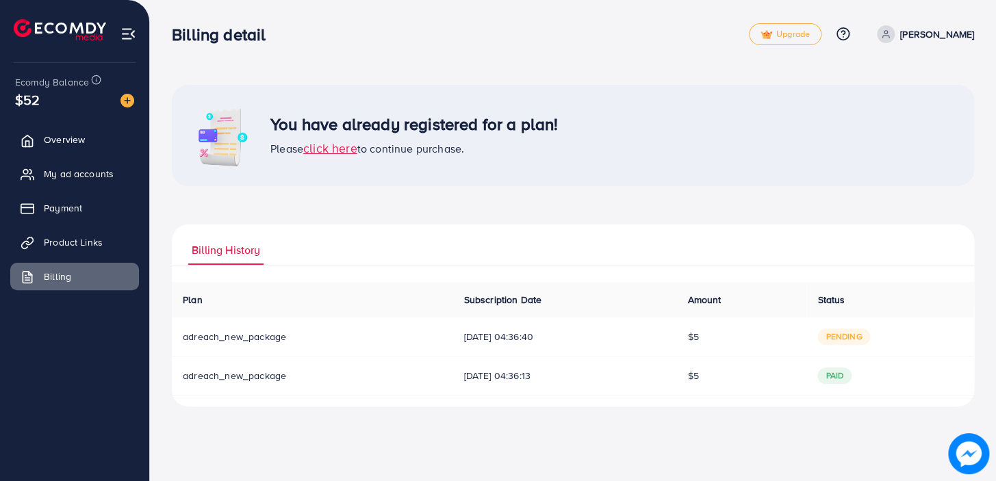
click at [335, 145] on span "click here" at bounding box center [330, 148] width 54 height 17
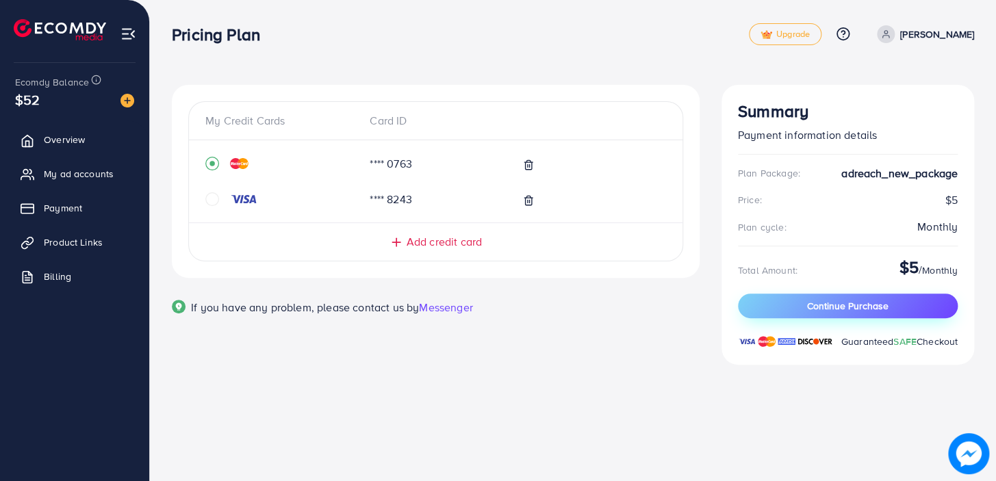
click at [809, 305] on span "Continue Purchase" at bounding box center [847, 306] width 81 height 14
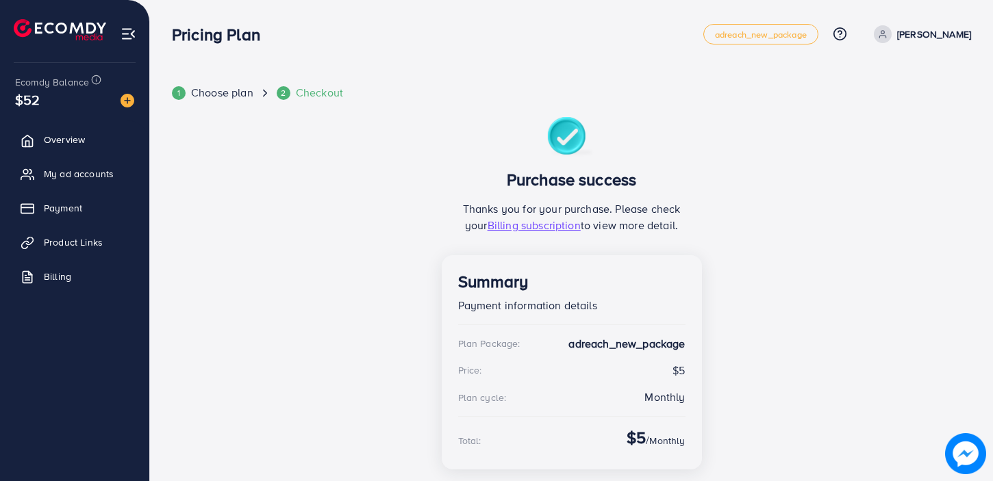
scroll to position [62, 0]
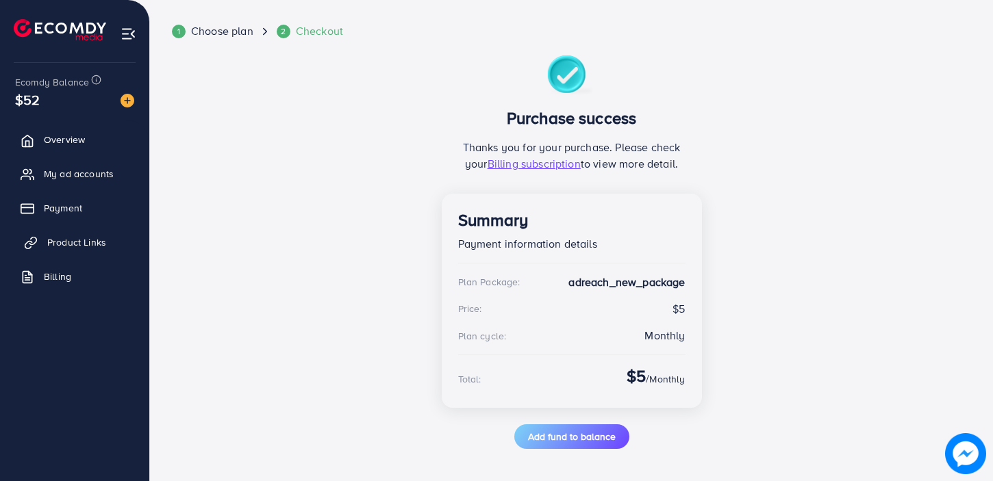
click at [77, 242] on span "Product Links" at bounding box center [76, 243] width 59 height 14
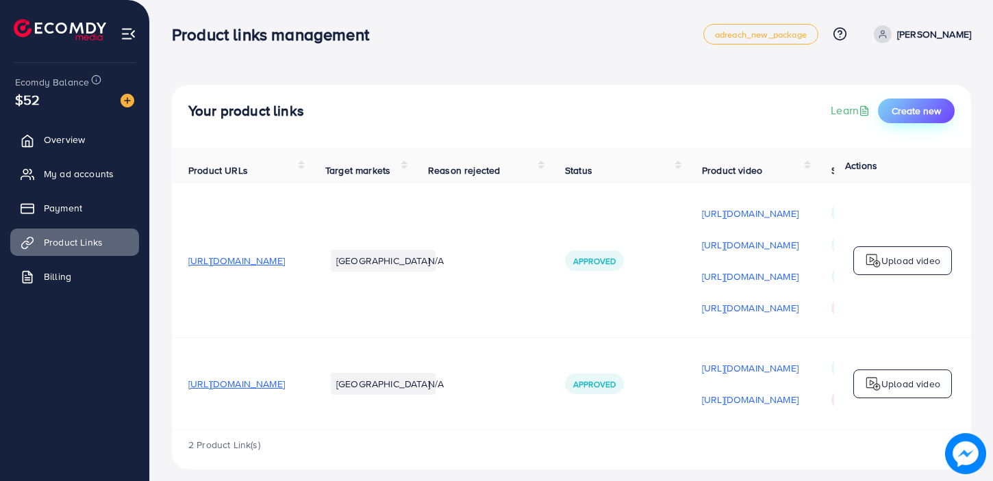
click at [915, 110] on span "Create new" at bounding box center [915, 111] width 49 height 14
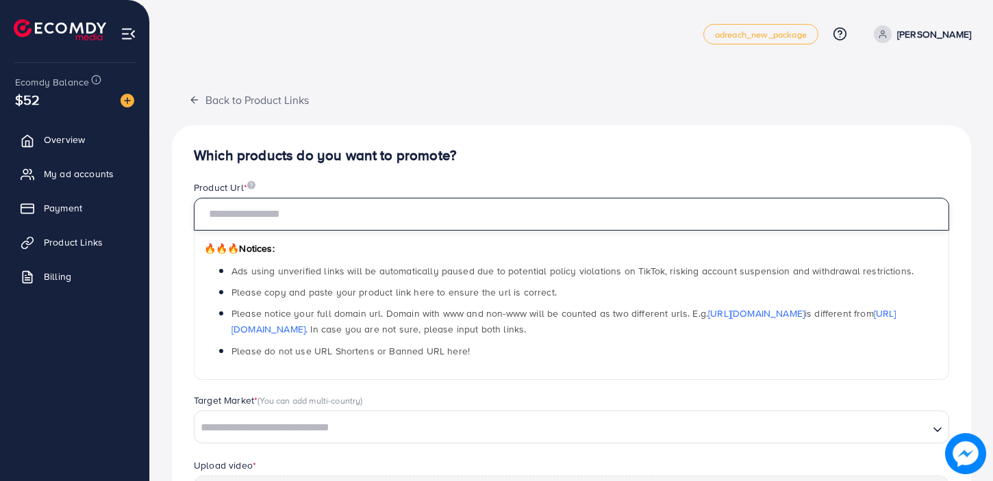
click at [325, 207] on input "text" at bounding box center [571, 214] width 755 height 33
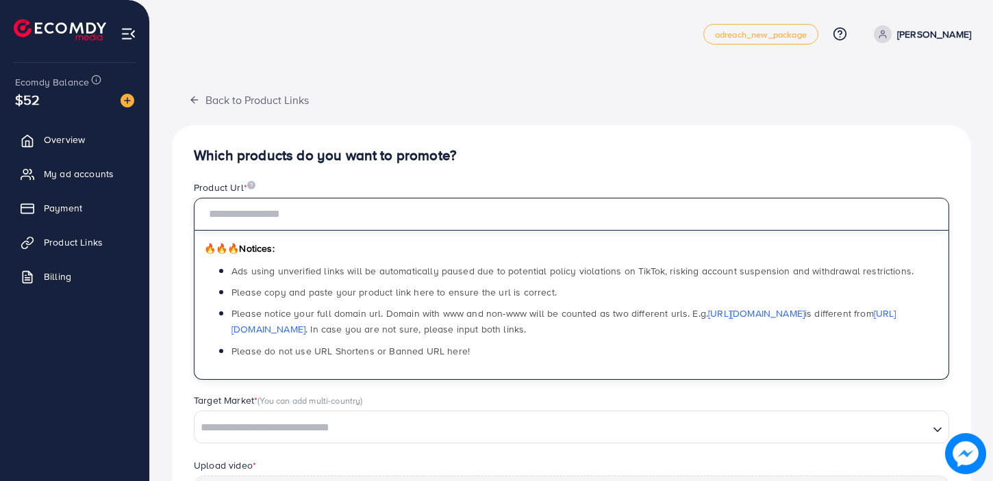
paste input "**********"
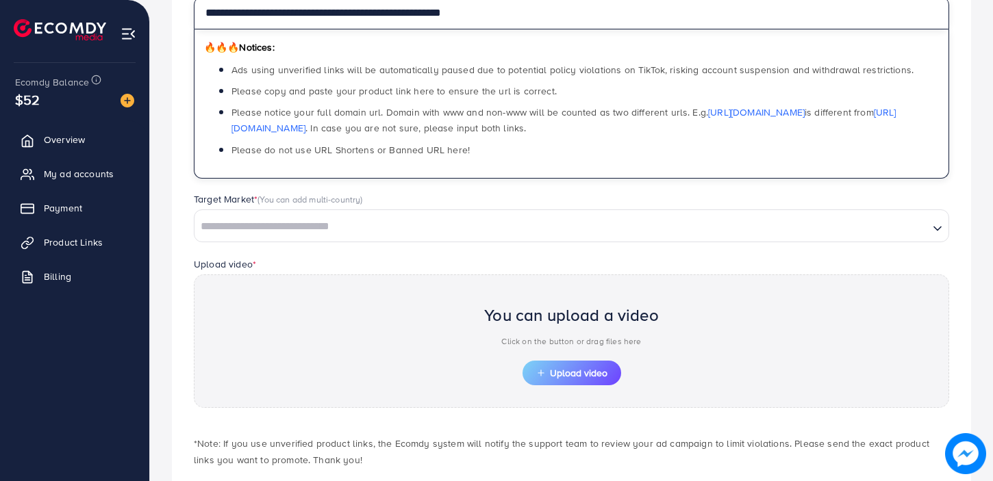
scroll to position [205, 0]
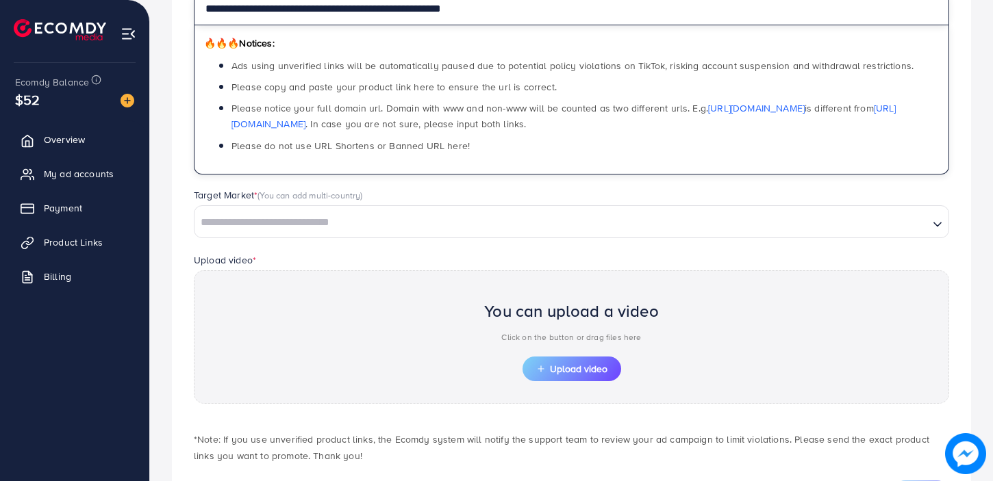
type input "**********"
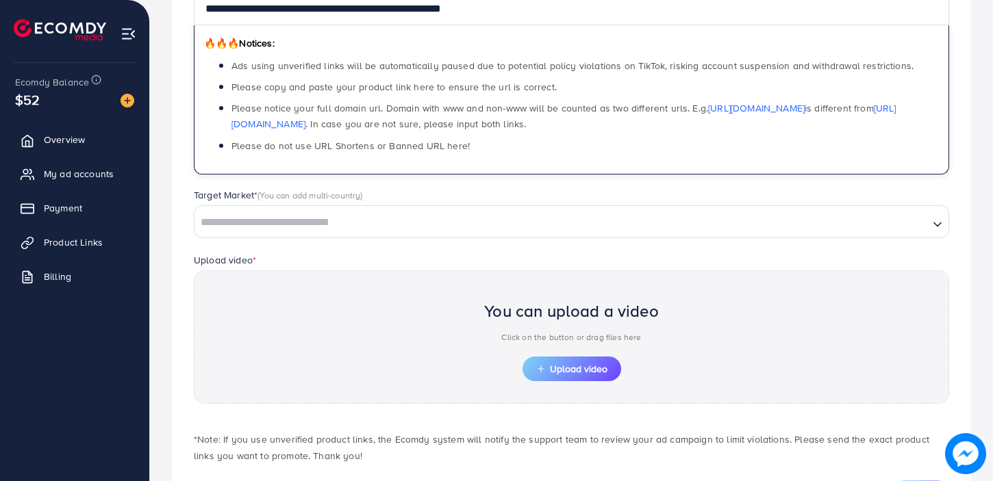
click at [382, 229] on input "Search for option" at bounding box center [561, 222] width 731 height 21
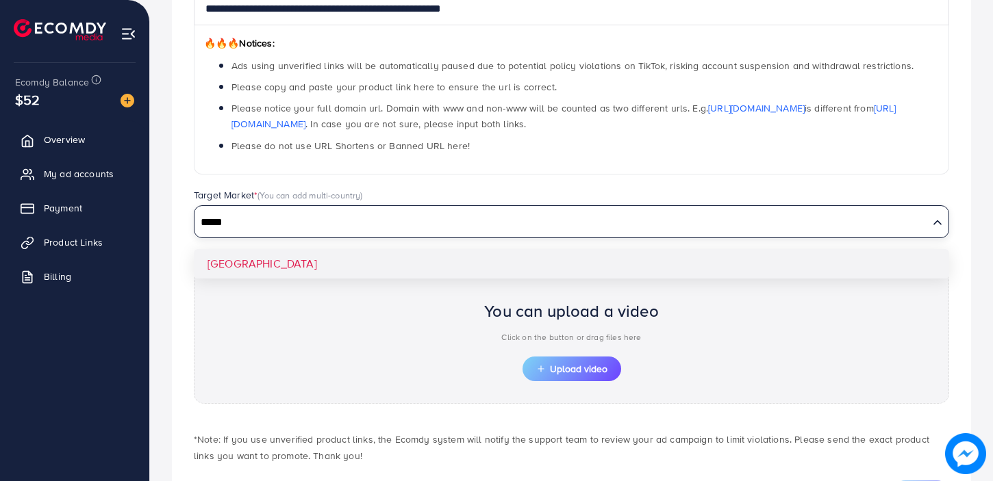
type input "*****"
click at [294, 262] on div "**********" at bounding box center [571, 223] width 799 height 607
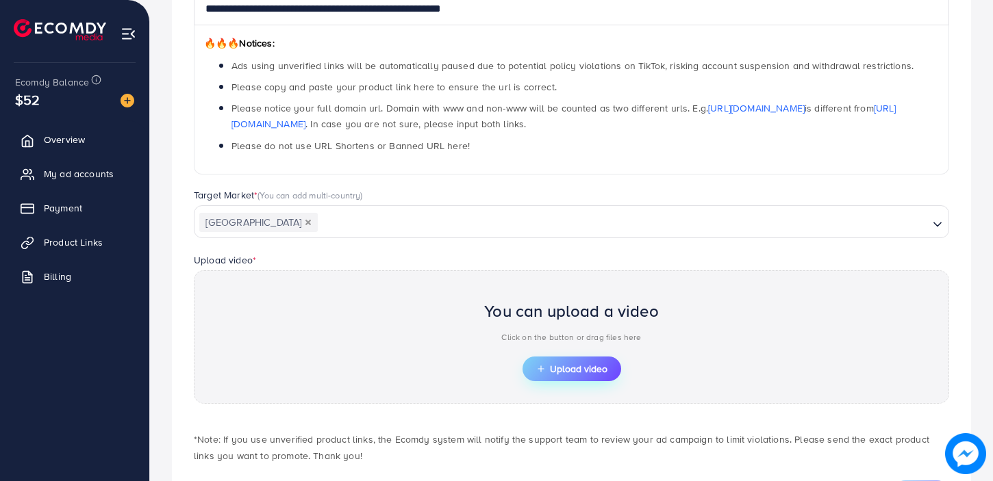
click at [587, 365] on span "Upload video" at bounding box center [571, 369] width 71 height 10
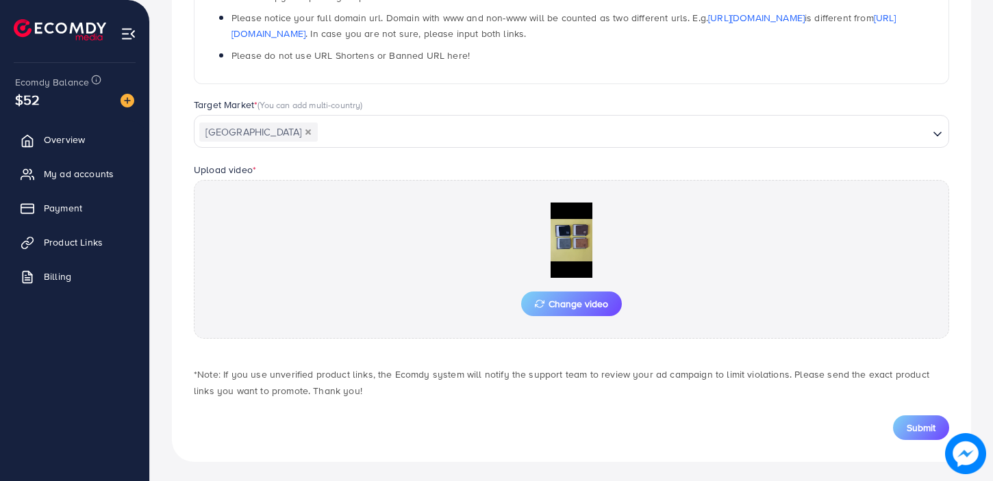
scroll to position [298, 0]
click at [920, 427] on span "Submit" at bounding box center [920, 426] width 29 height 14
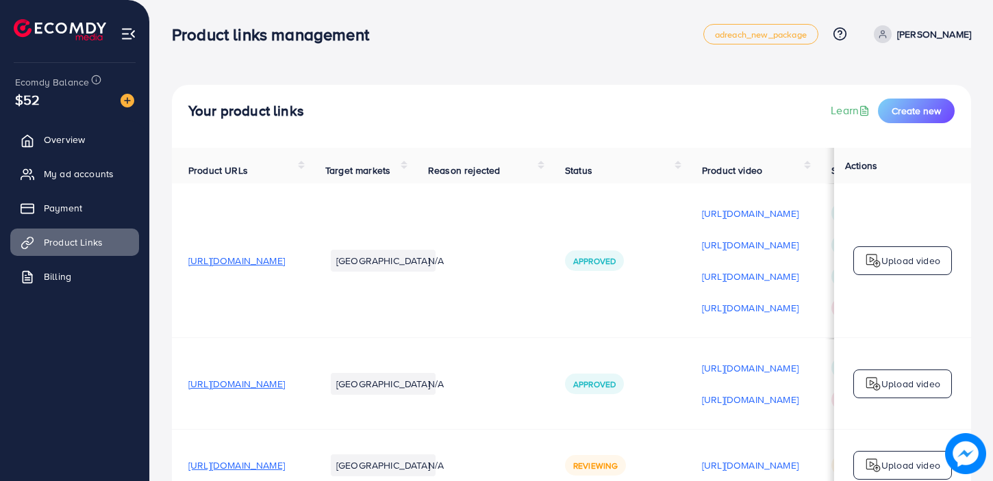
click at [518, 40] on div "Product links management" at bounding box center [437, 35] width 531 height 20
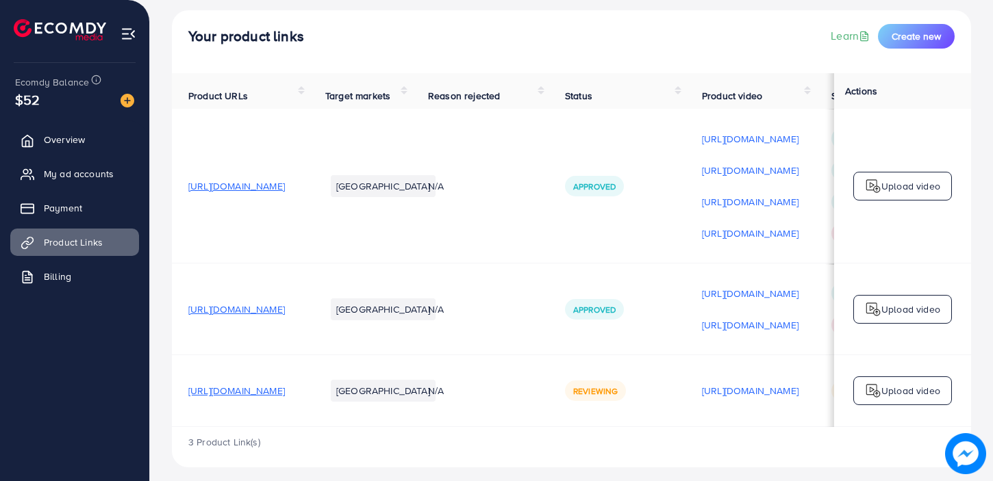
scroll to position [89, 0]
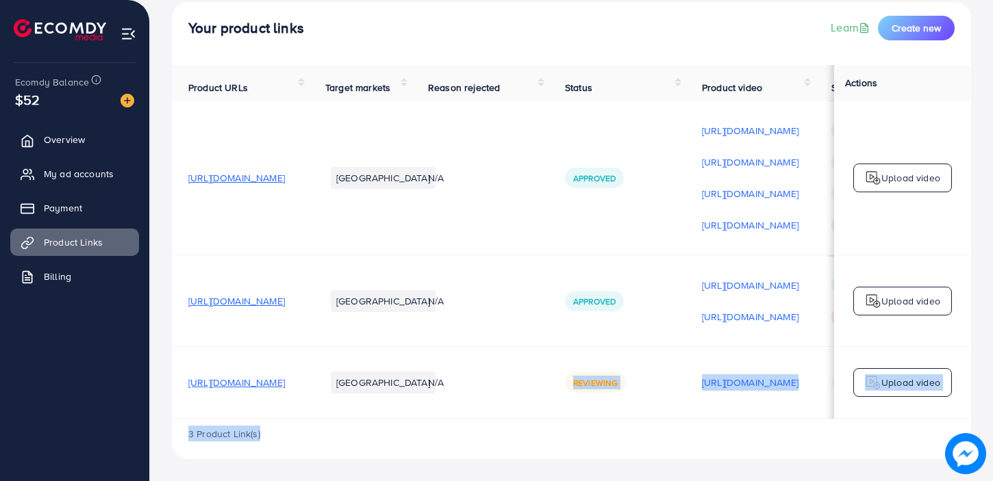
drag, startPoint x: 614, startPoint y: 416, endPoint x: 662, endPoint y: 428, distance: 49.5
click at [662, 428] on div "Product URLs Target markets Reason rejected Status Product video Status video A…" at bounding box center [571, 262] width 799 height 394
click at [665, 428] on div "3 Product Link(s)" at bounding box center [571, 439] width 799 height 40
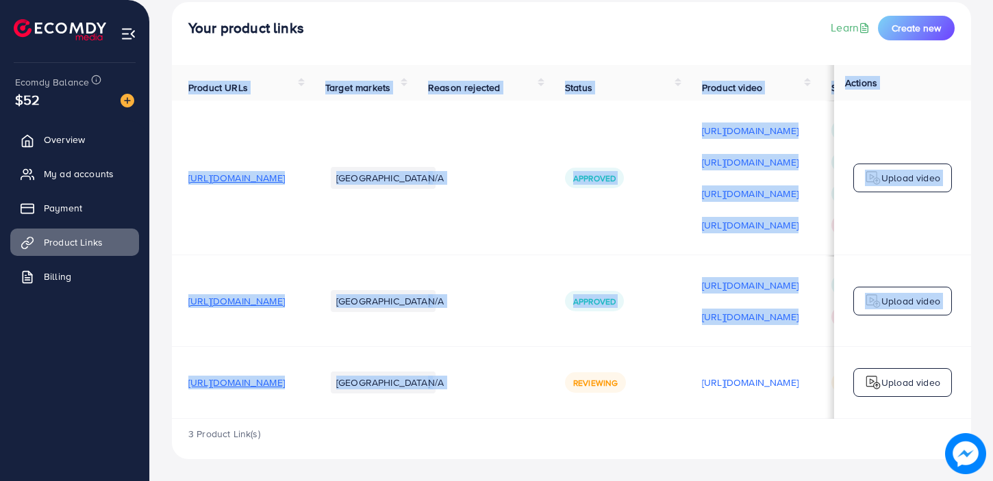
drag, startPoint x: 649, startPoint y: 416, endPoint x: 749, endPoint y: 419, distance: 100.0
click at [749, 419] on div "Product URLs Target markets Reason rejected Status Product video Status video A…" at bounding box center [571, 242] width 799 height 354
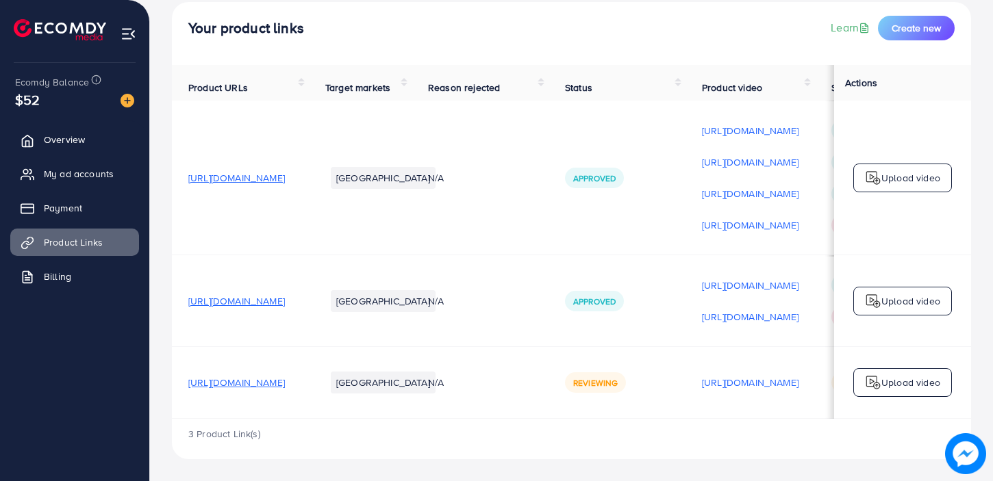
click at [703, 444] on div "3 Product Link(s)" at bounding box center [571, 439] width 799 height 40
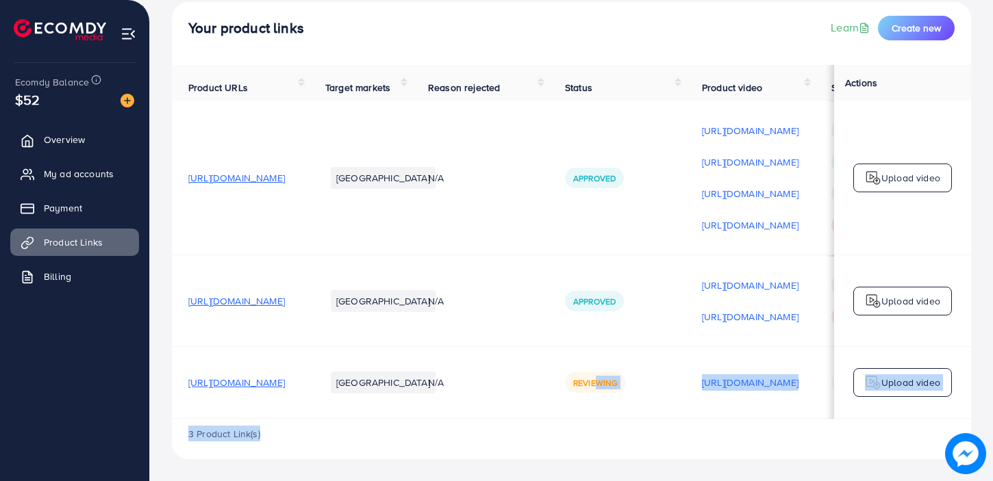
drag, startPoint x: 686, startPoint y: 416, endPoint x: 705, endPoint y: 433, distance: 25.7
click at [705, 433] on div "Product URLs Target markets Reason rejected Status Product video Status video A…" at bounding box center [571, 262] width 799 height 394
click at [705, 433] on div "3 Product Link(s)" at bounding box center [571, 439] width 799 height 40
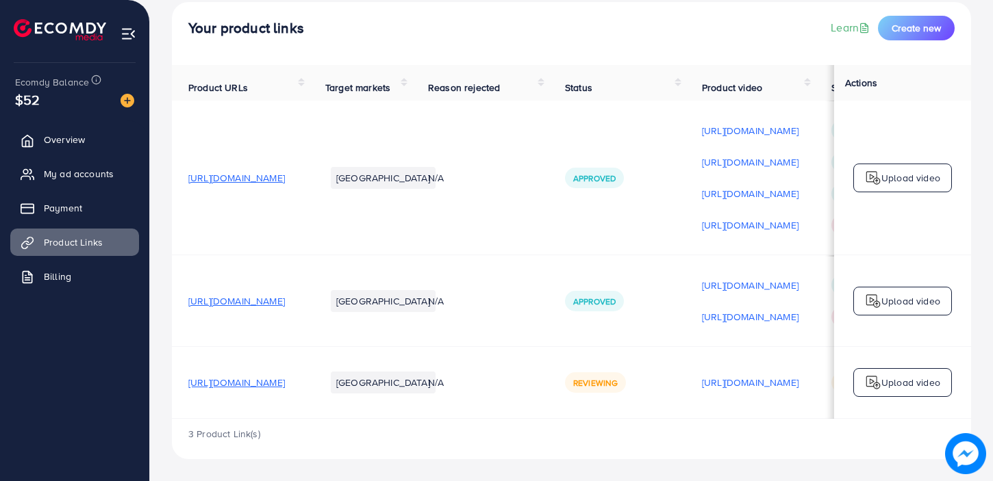
scroll to position [0, 0]
